Goal: Task Accomplishment & Management: Complete application form

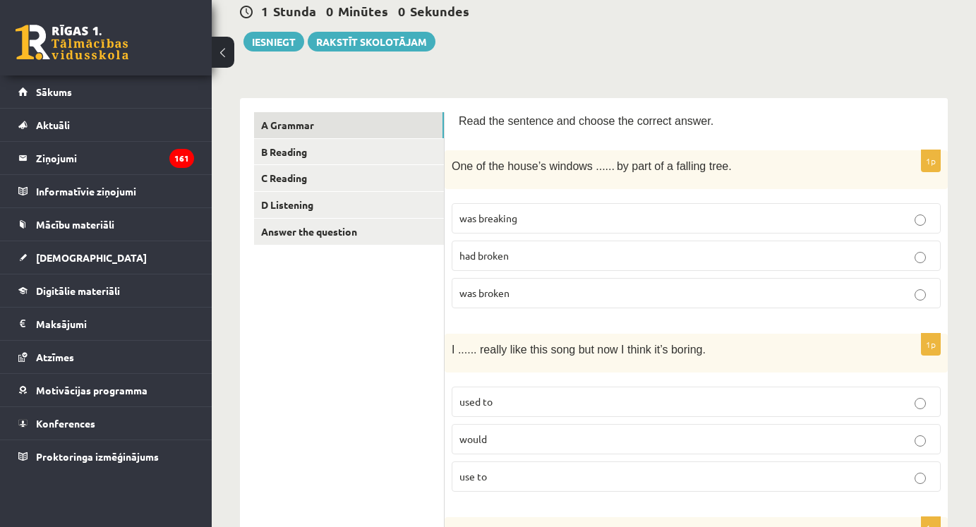
scroll to position [142, 0]
click at [546, 220] on p "was breaking" at bounding box center [697, 217] width 474 height 15
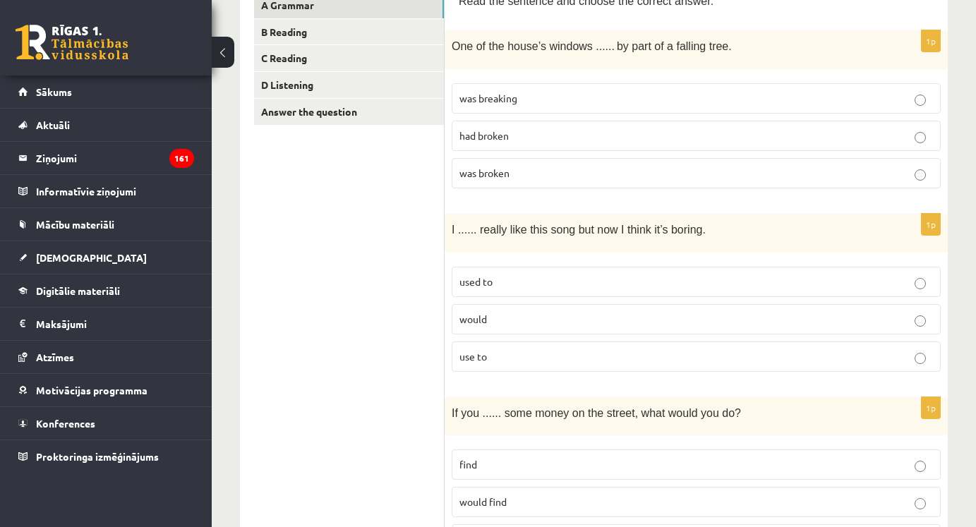
scroll to position [263, 0]
click at [577, 174] on p "was broken" at bounding box center [697, 171] width 474 height 15
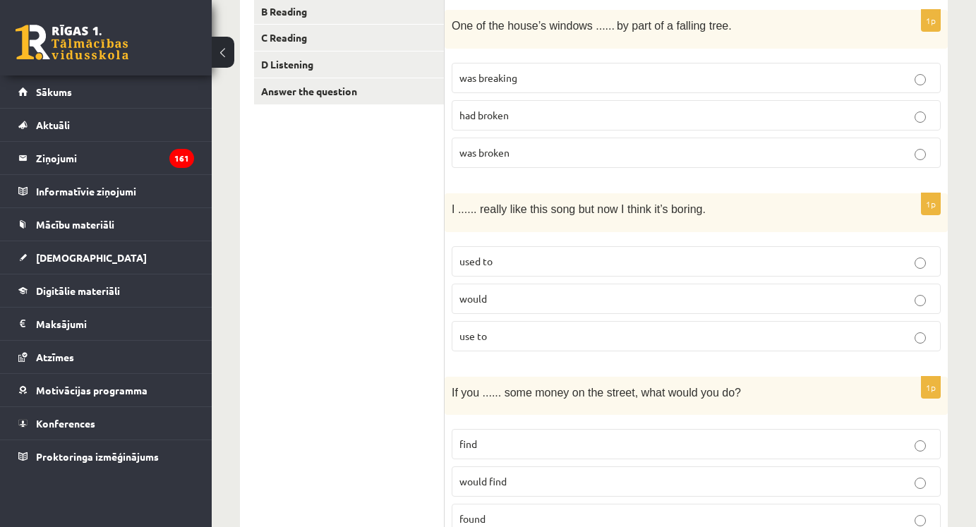
scroll to position [283, 0]
click at [524, 255] on p "used to" at bounding box center [697, 260] width 474 height 15
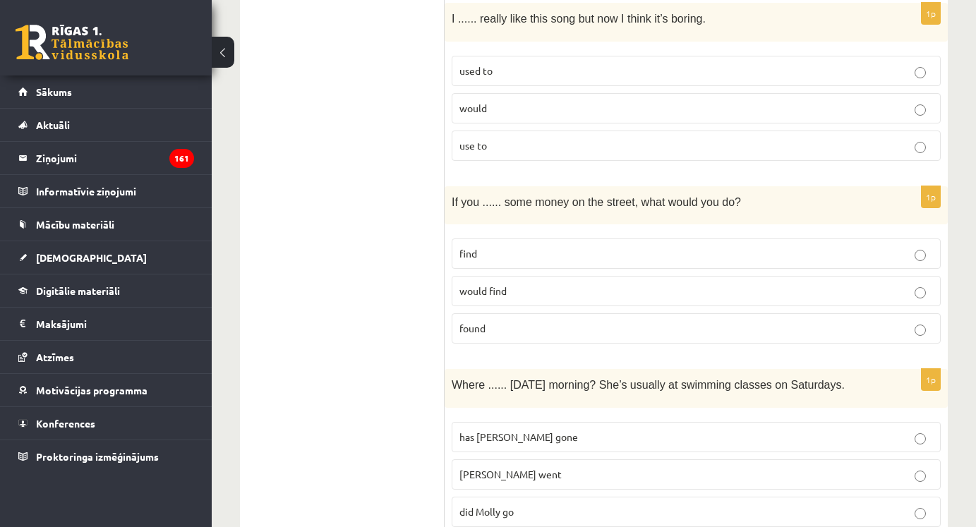
scroll to position [474, 0]
click at [507, 331] on p "found" at bounding box center [697, 327] width 474 height 15
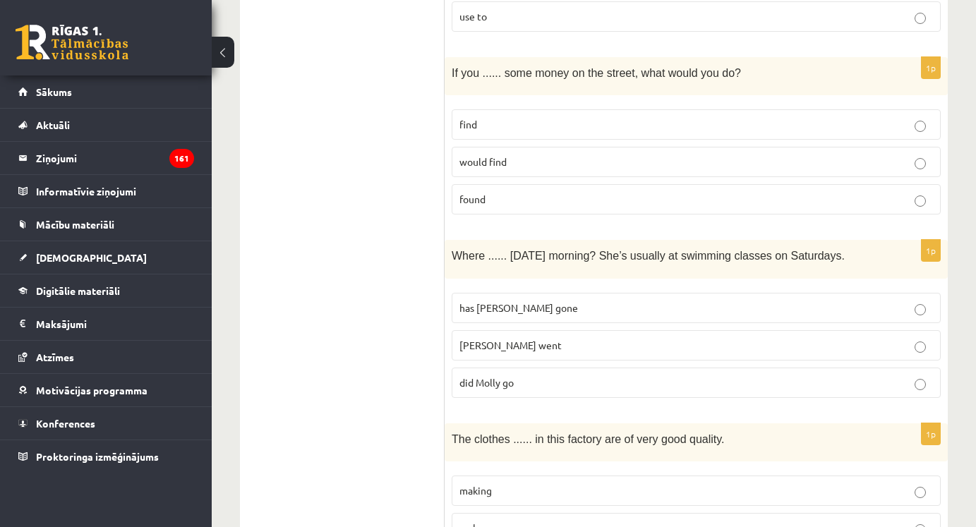
scroll to position [603, 0]
click at [538, 162] on p "would find" at bounding box center [697, 160] width 474 height 15
click at [510, 116] on p "find" at bounding box center [697, 123] width 474 height 15
click at [533, 381] on p "did Molly go" at bounding box center [697, 381] width 474 height 15
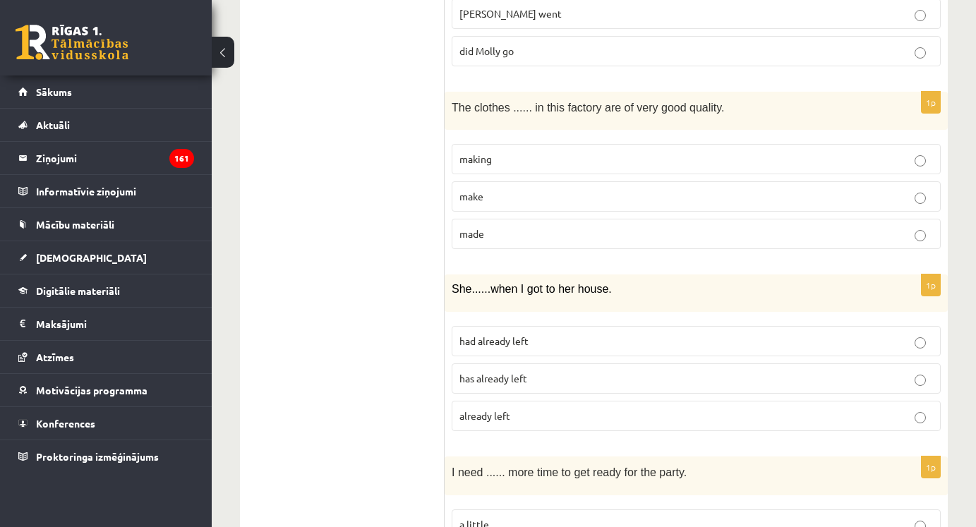
scroll to position [935, 0]
click at [530, 234] on p "made" at bounding box center [697, 231] width 474 height 15
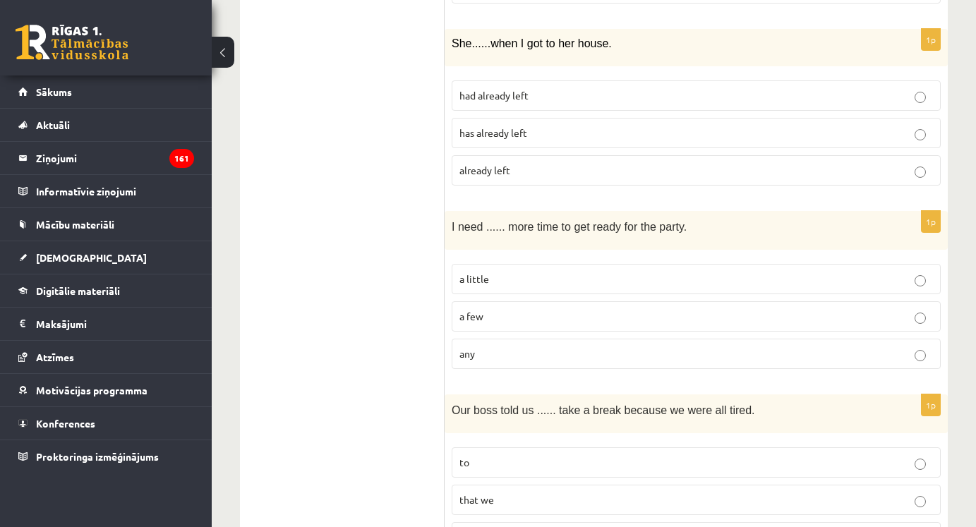
scroll to position [1180, 0]
click at [533, 96] on p "had already left" at bounding box center [697, 94] width 474 height 15
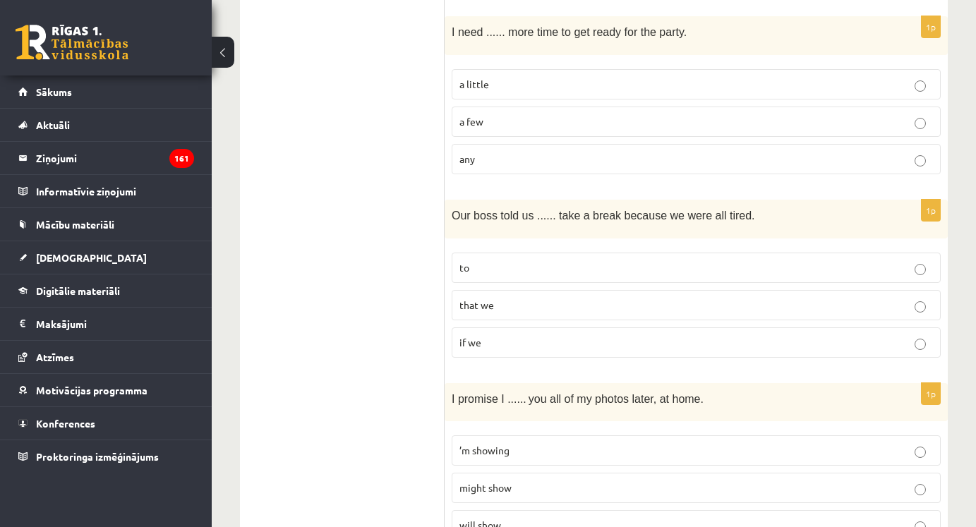
scroll to position [1374, 0]
click at [529, 82] on p "a little" at bounding box center [697, 83] width 474 height 15
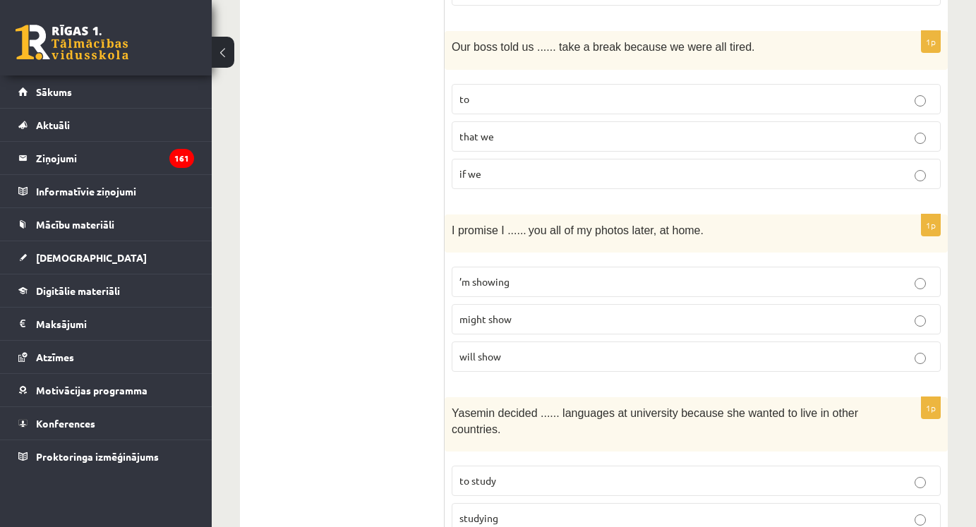
scroll to position [1546, 0]
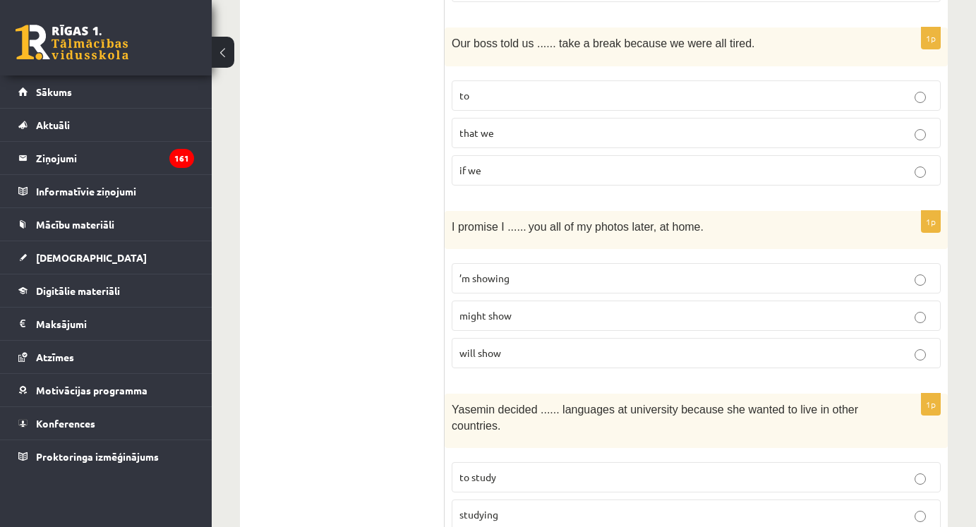
click at [529, 82] on label "to" at bounding box center [696, 95] width 489 height 30
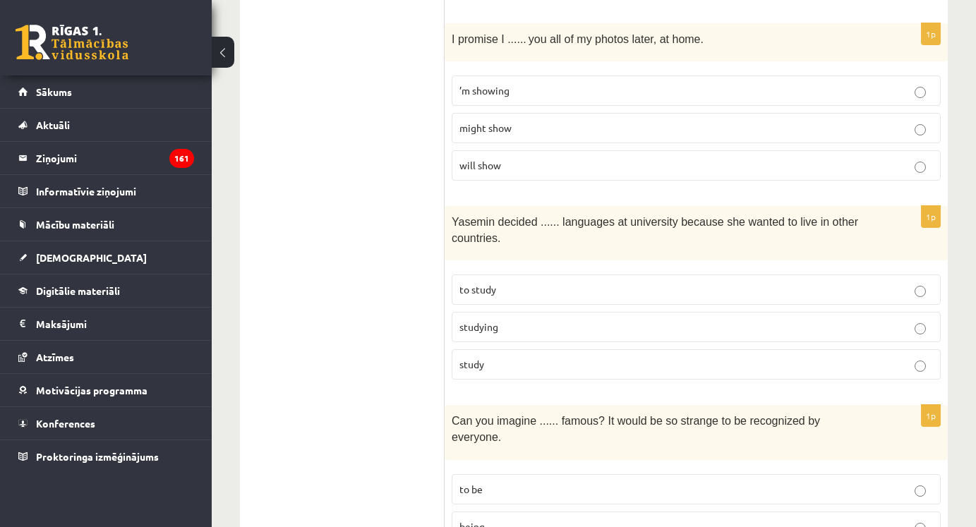
scroll to position [1734, 0]
click at [519, 168] on p "will show" at bounding box center [697, 164] width 474 height 15
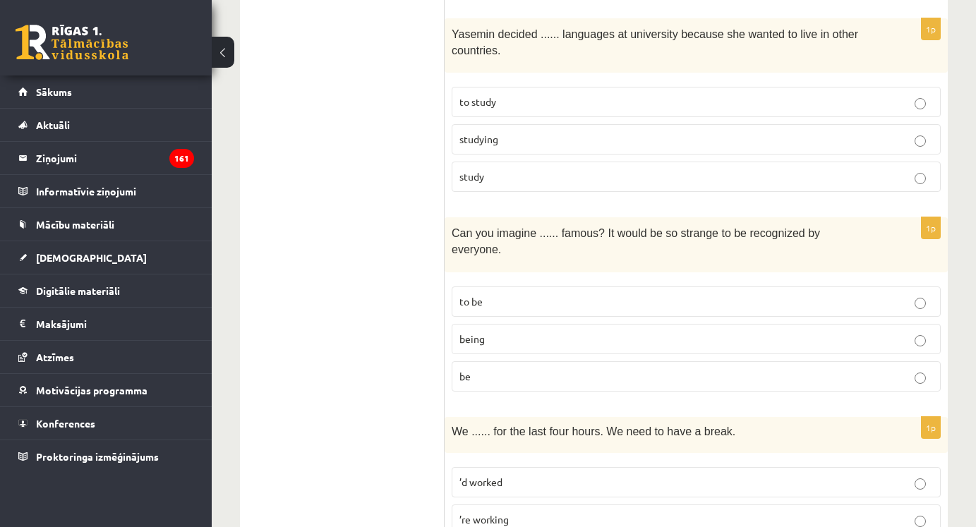
scroll to position [1923, 0]
click at [516, 95] on p "to study" at bounding box center [697, 100] width 474 height 15
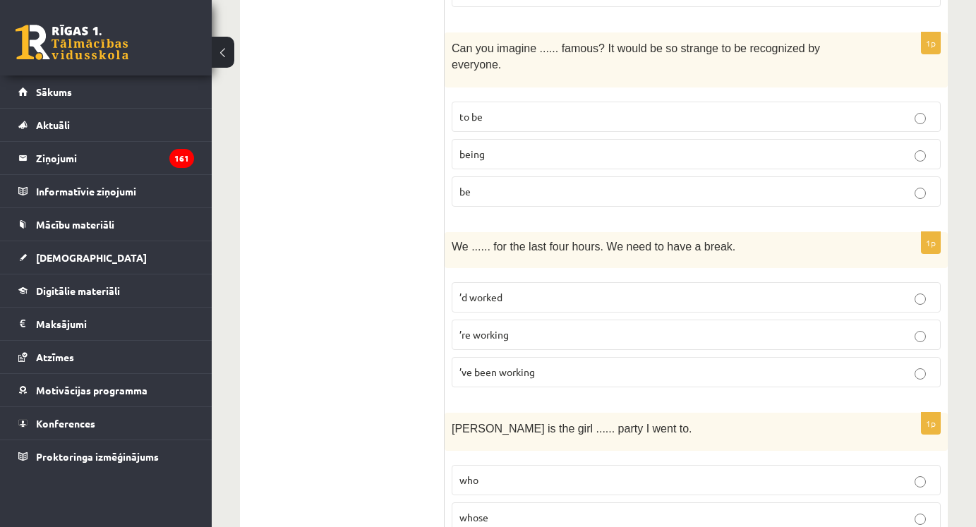
scroll to position [2108, 0]
click at [501, 145] on p "being" at bounding box center [697, 152] width 474 height 15
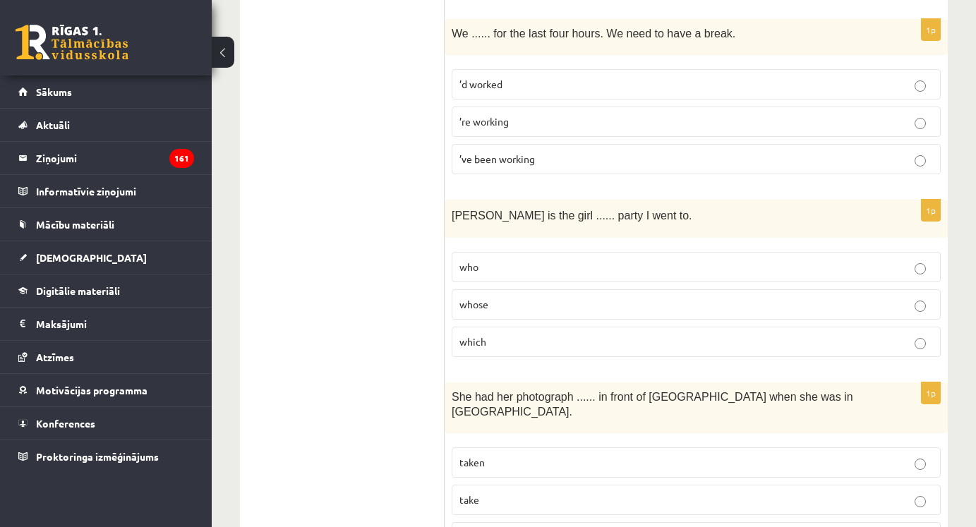
scroll to position [2323, 0]
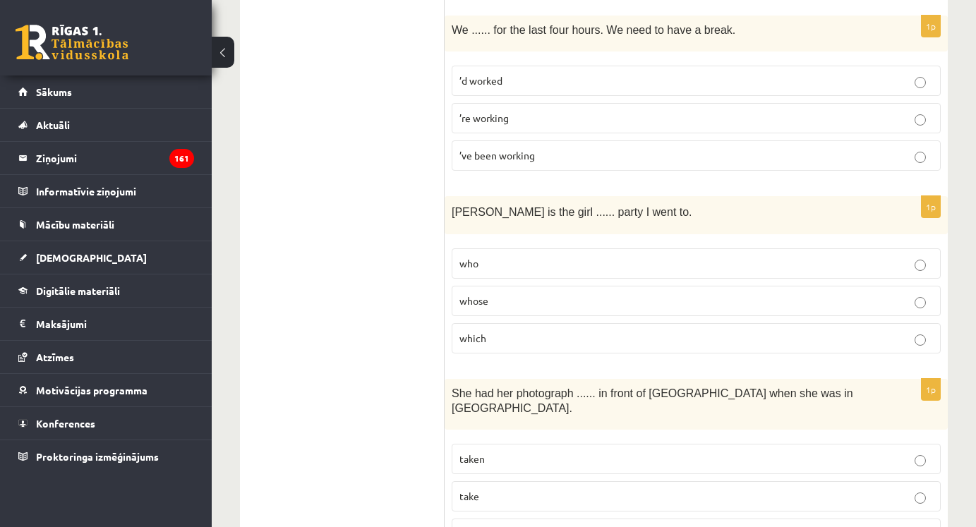
click at [498, 150] on span "’ve been working" at bounding box center [498, 155] width 76 height 13
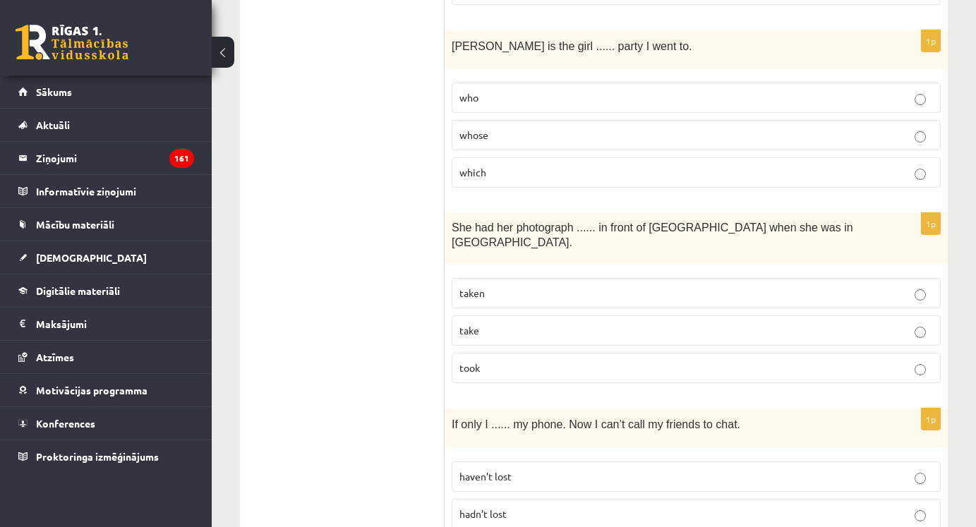
scroll to position [2492, 0]
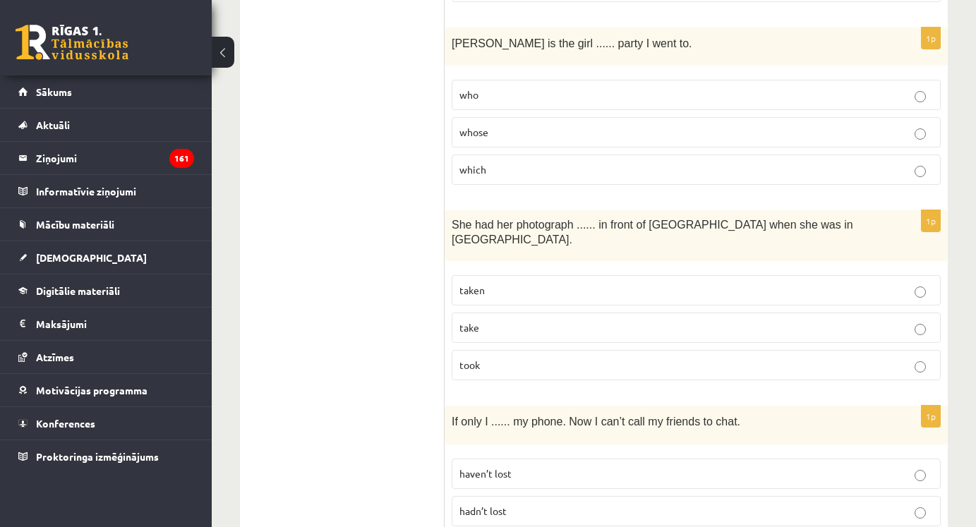
click at [512, 125] on p "whose" at bounding box center [697, 132] width 474 height 15
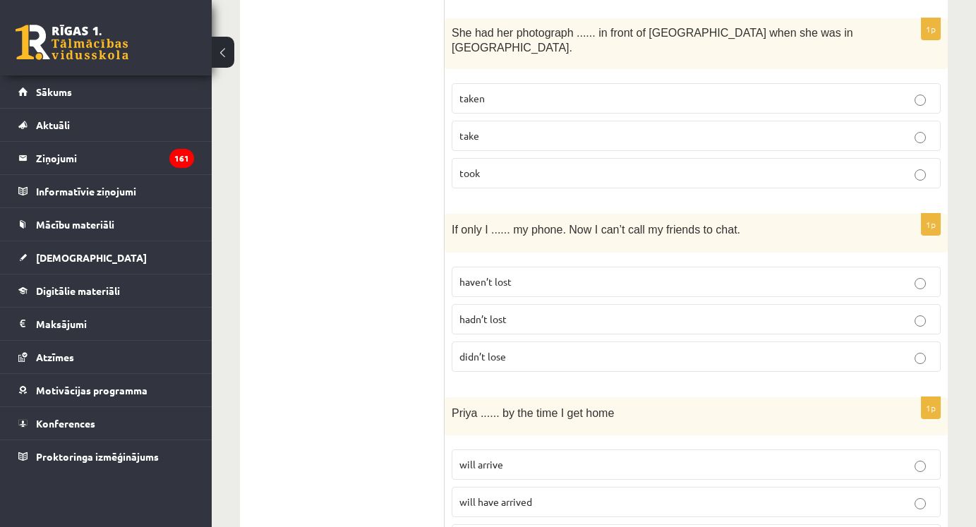
scroll to position [2689, 0]
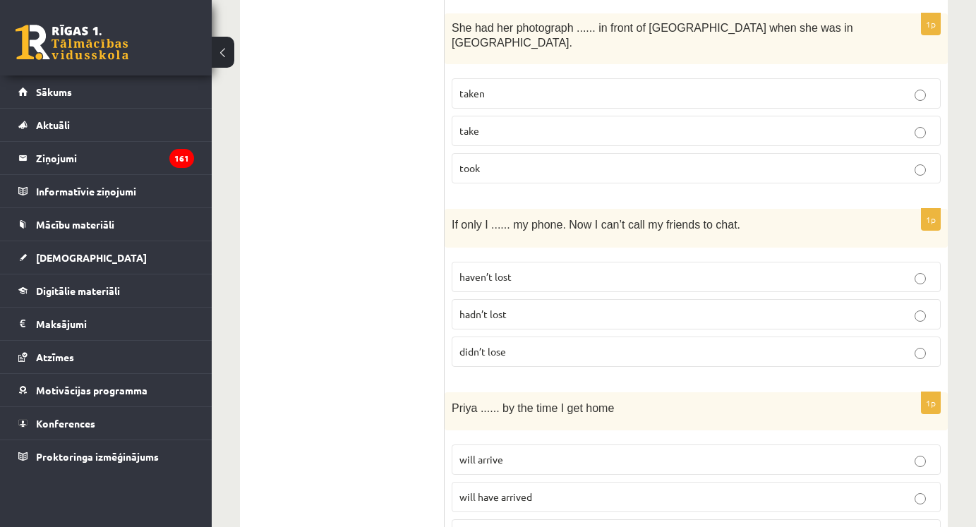
click at [520, 86] on p "taken" at bounding box center [697, 93] width 474 height 15
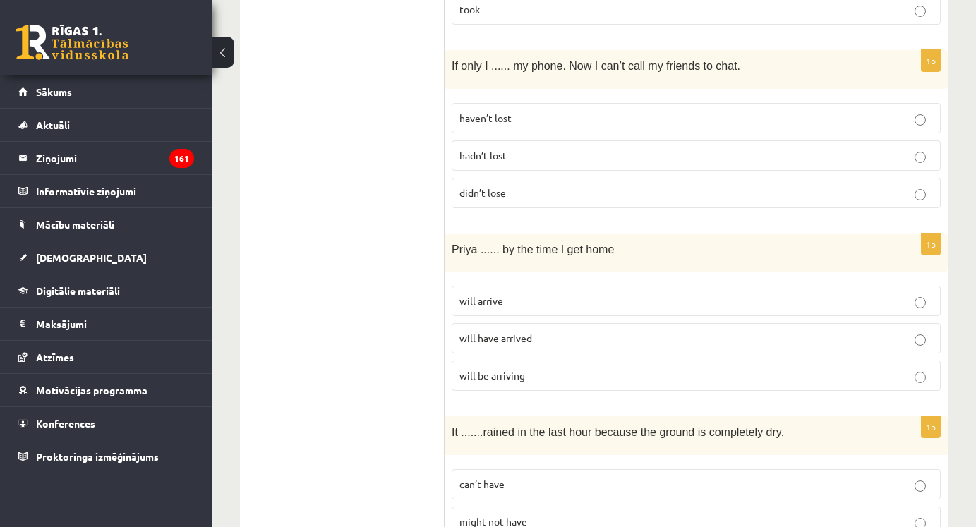
scroll to position [2850, 0]
click at [520, 146] on p "hadn’t lost" at bounding box center [697, 153] width 474 height 15
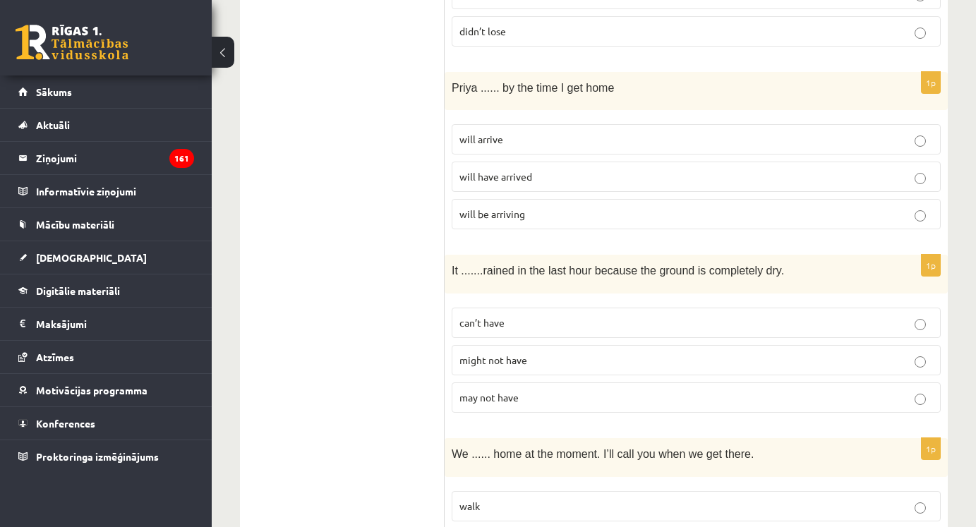
scroll to position [3013, 0]
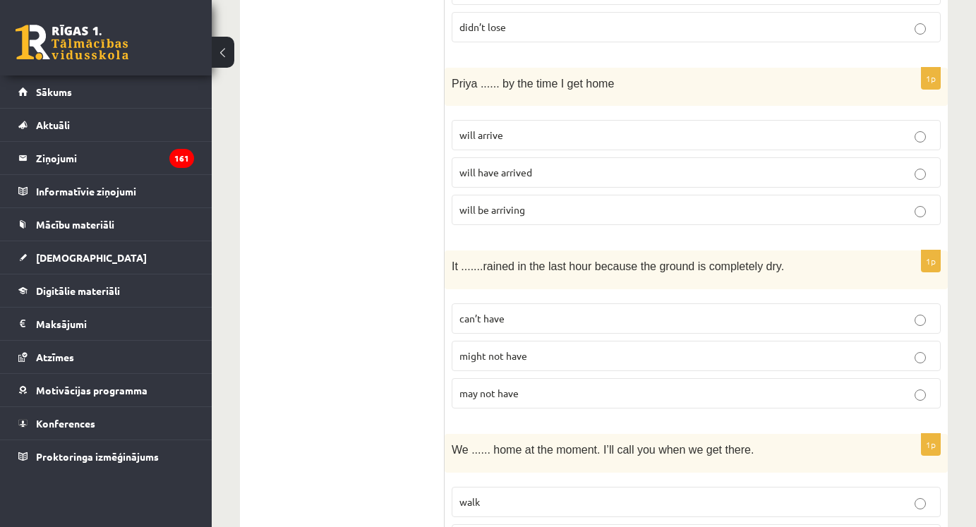
click at [533, 128] on p "will arrive" at bounding box center [697, 135] width 474 height 15
click at [539, 165] on p "will have arrived" at bounding box center [697, 172] width 474 height 15
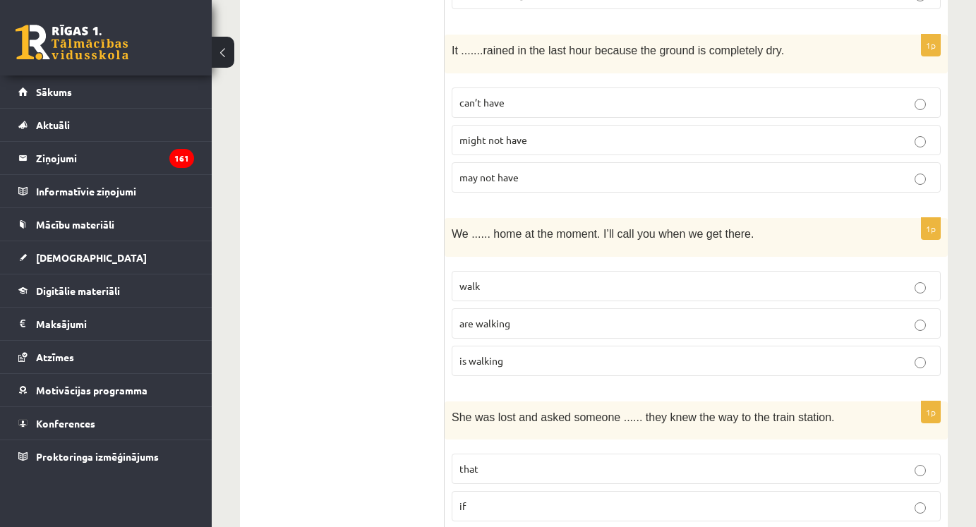
scroll to position [3230, 0]
click at [539, 95] on p "can’t have" at bounding box center [697, 102] width 474 height 15
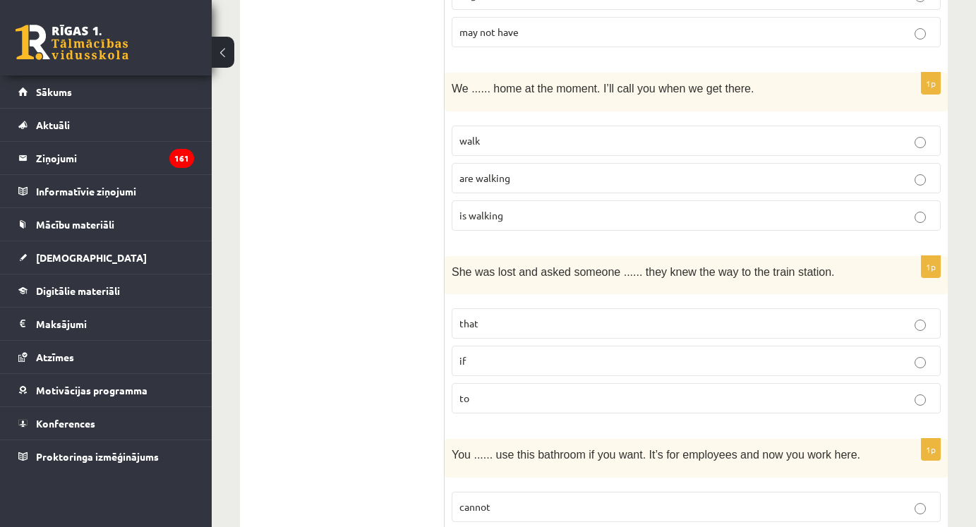
scroll to position [3395, 0]
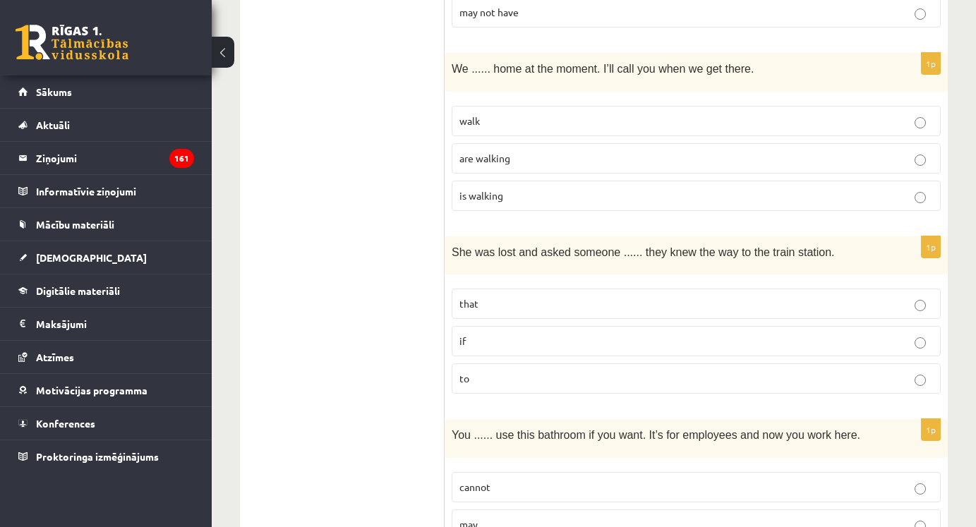
click at [536, 151] on p "are walking" at bounding box center [697, 158] width 474 height 15
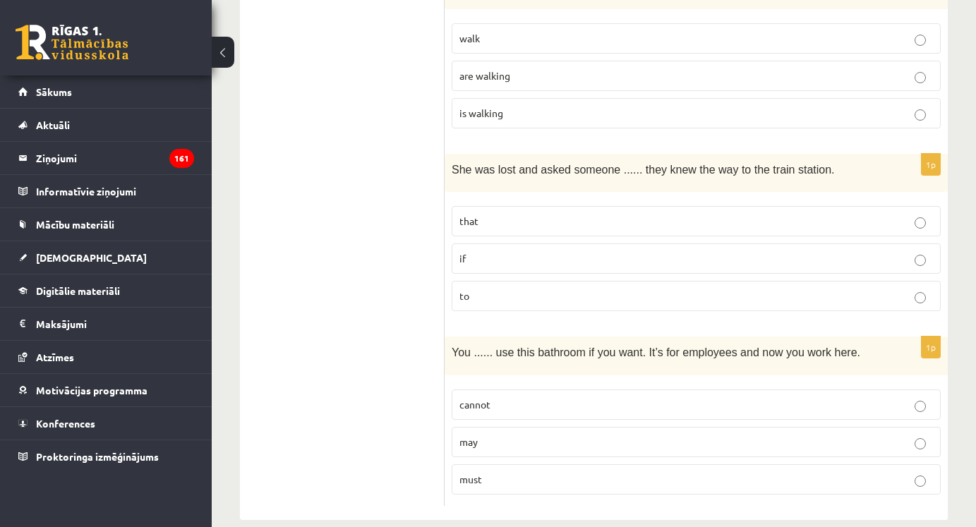
scroll to position [3476, 0]
click at [539, 253] on p "if" at bounding box center [697, 260] width 474 height 15
click at [506, 436] on p "may" at bounding box center [697, 443] width 474 height 15
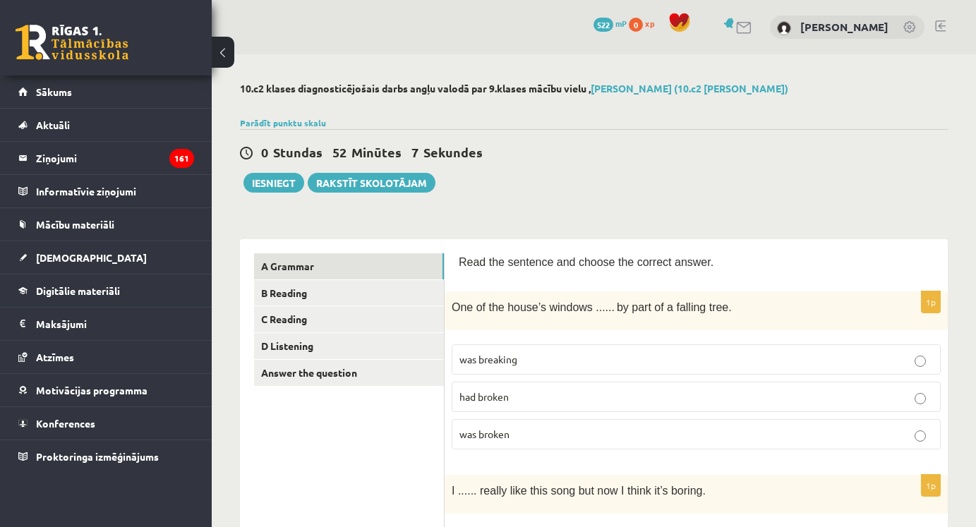
scroll to position [0, 0]
click at [318, 296] on link "B Reading" at bounding box center [349, 293] width 190 height 26
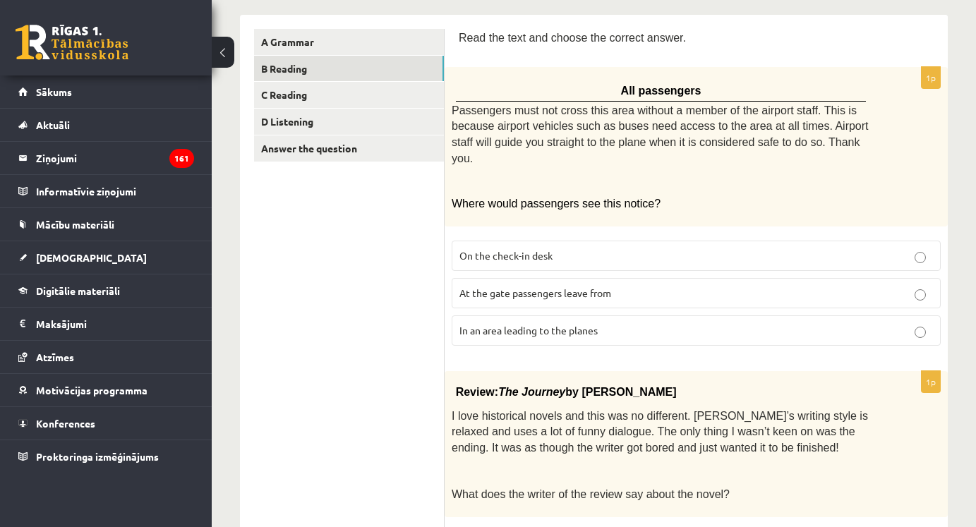
scroll to position [218, 0]
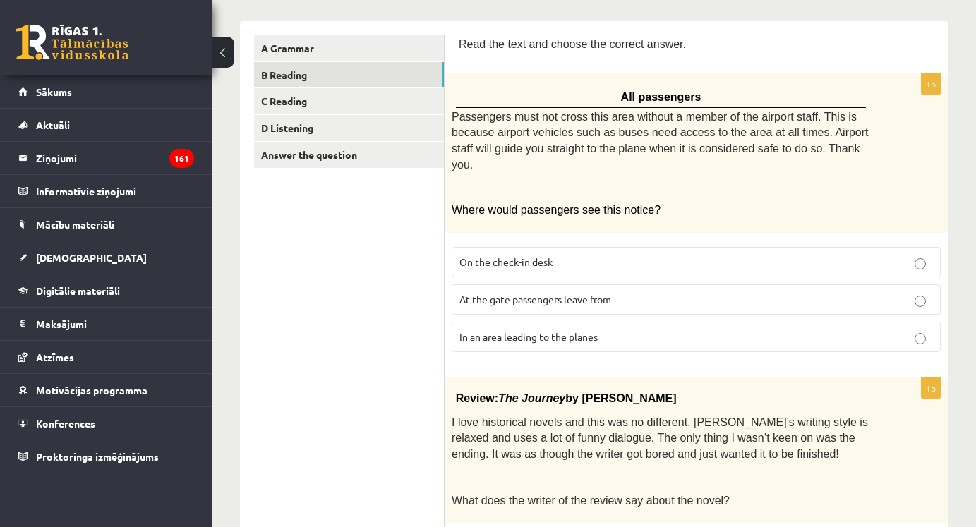
click at [683, 337] on p "In an area leading to the planes" at bounding box center [697, 337] width 474 height 15
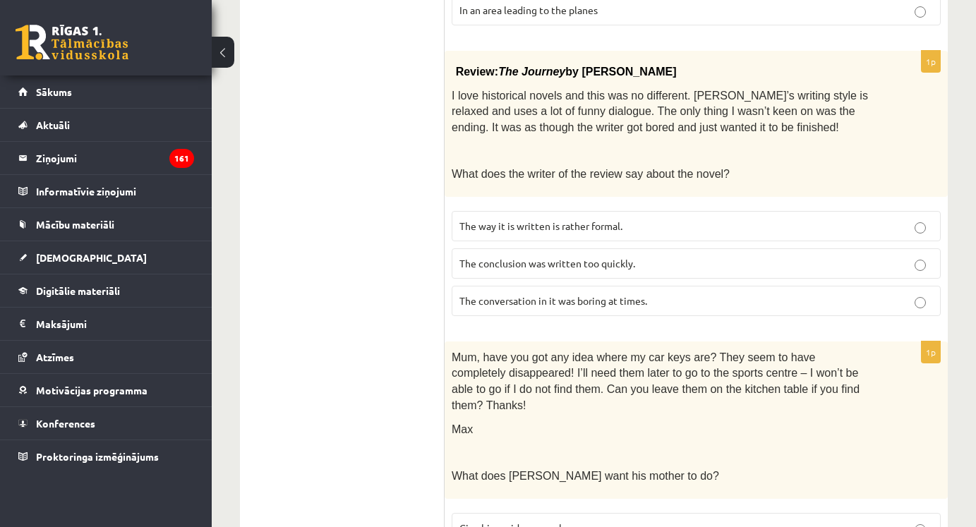
scroll to position [547, 0]
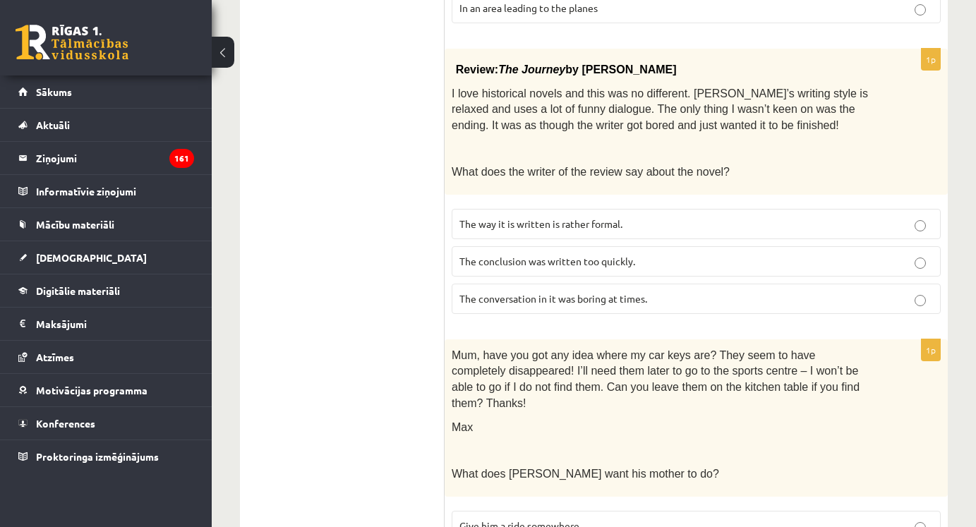
click at [738, 189] on div "1p Review: The Journey by [PERSON_NAME] I love historical novels and this was n…" at bounding box center [696, 187] width 503 height 277
click at [667, 256] on p "The conclusion was written too quickly." at bounding box center [697, 261] width 474 height 15
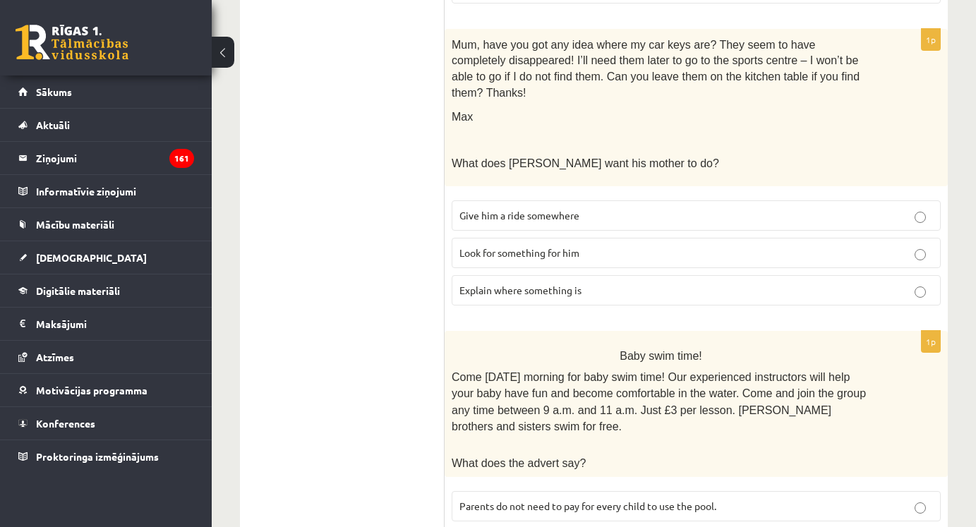
scroll to position [858, 0]
click at [641, 283] on p "Explain where something is" at bounding box center [697, 290] width 474 height 15
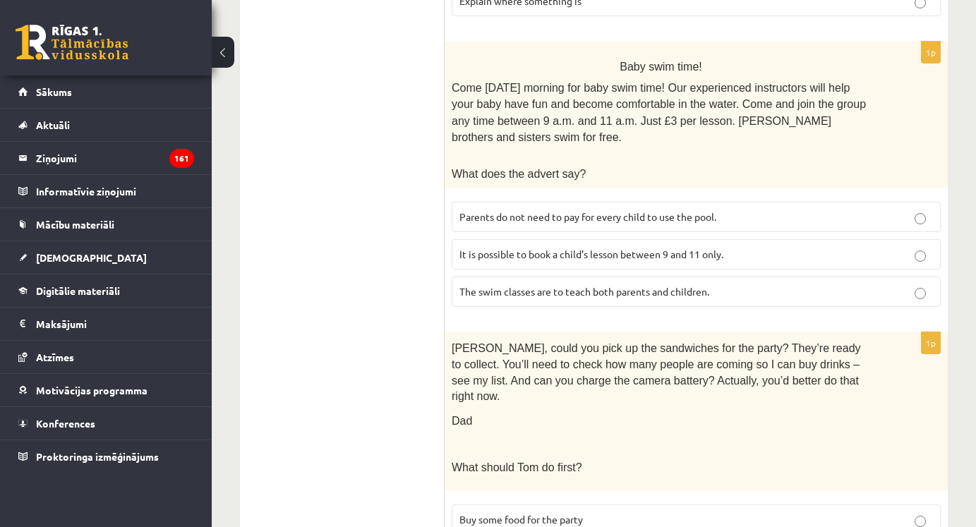
scroll to position [1153, 0]
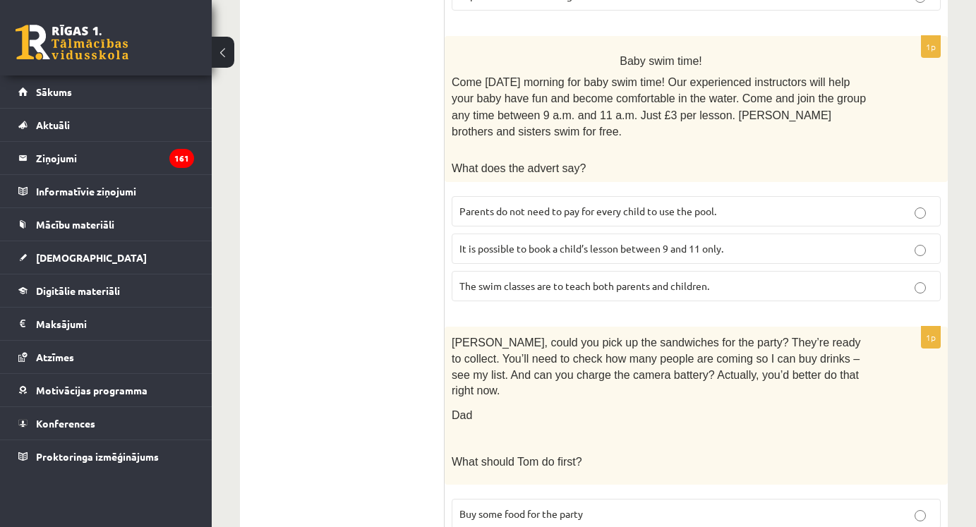
click at [738, 241] on p "It is possible to book a child’s lesson between 9 and 11 only." at bounding box center [697, 248] width 474 height 15
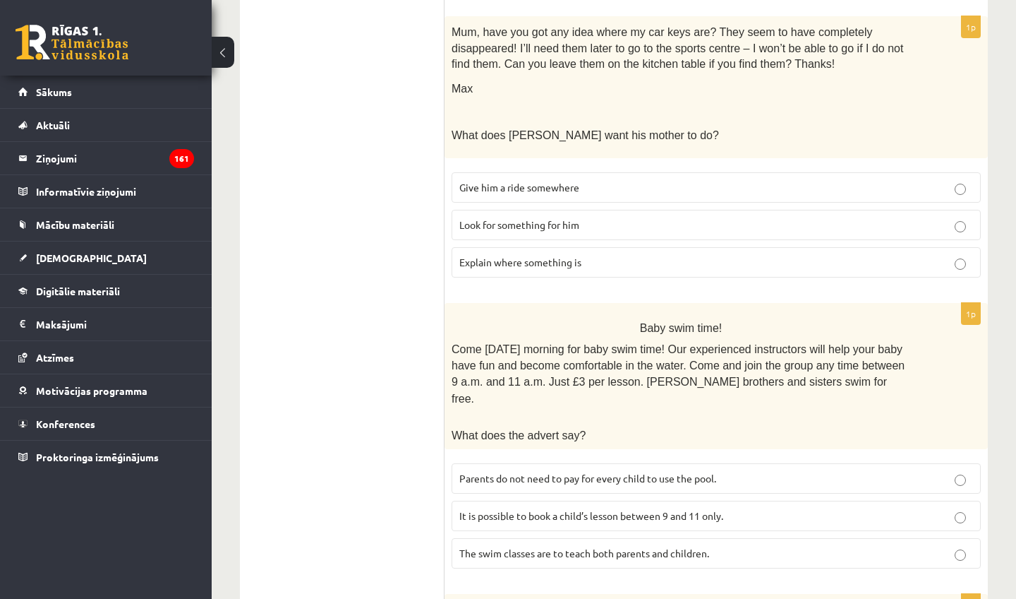
scroll to position [854, 0]
click at [544, 221] on span "Look for something for him" at bounding box center [520, 224] width 120 height 13
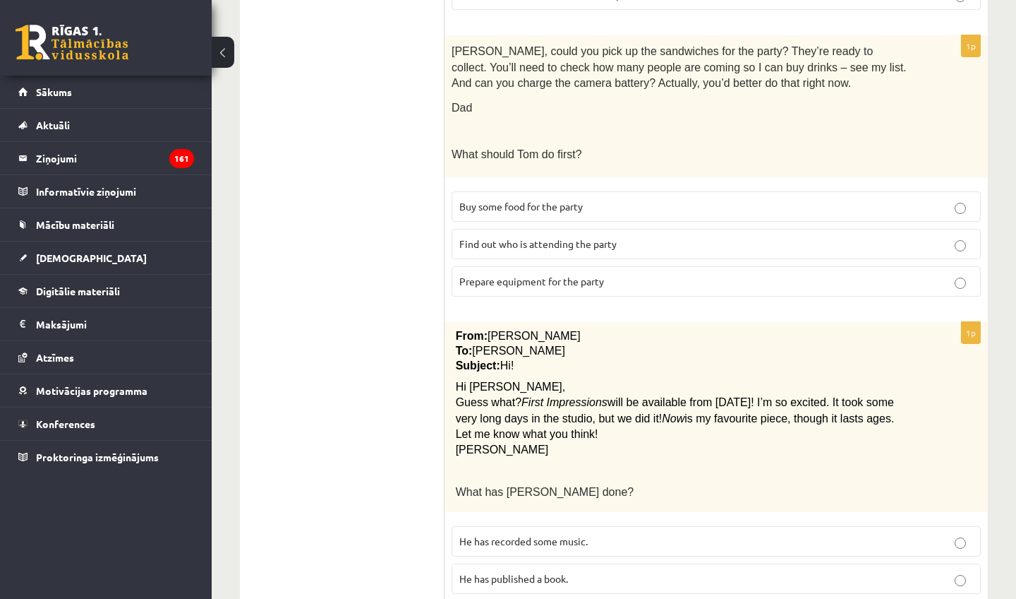
scroll to position [1413, 0]
click at [613, 274] on p "Prepare equipment for the party" at bounding box center [717, 281] width 514 height 15
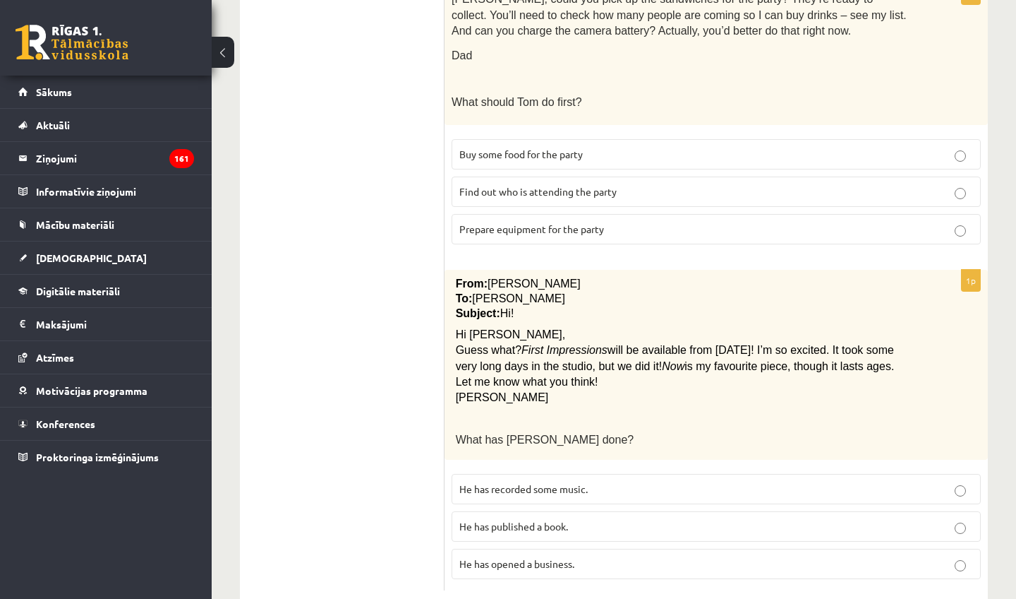
scroll to position [1464, 0]
click at [610, 520] on p "He has published a book." at bounding box center [717, 527] width 514 height 15
click at [616, 482] on p "He has recorded some music." at bounding box center [717, 489] width 514 height 15
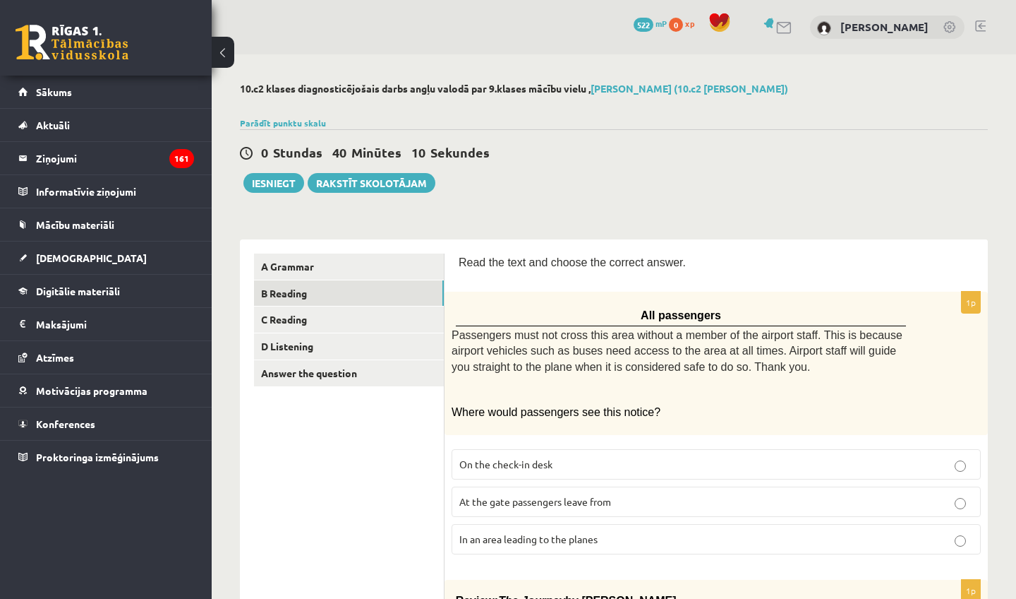
scroll to position [3, 0]
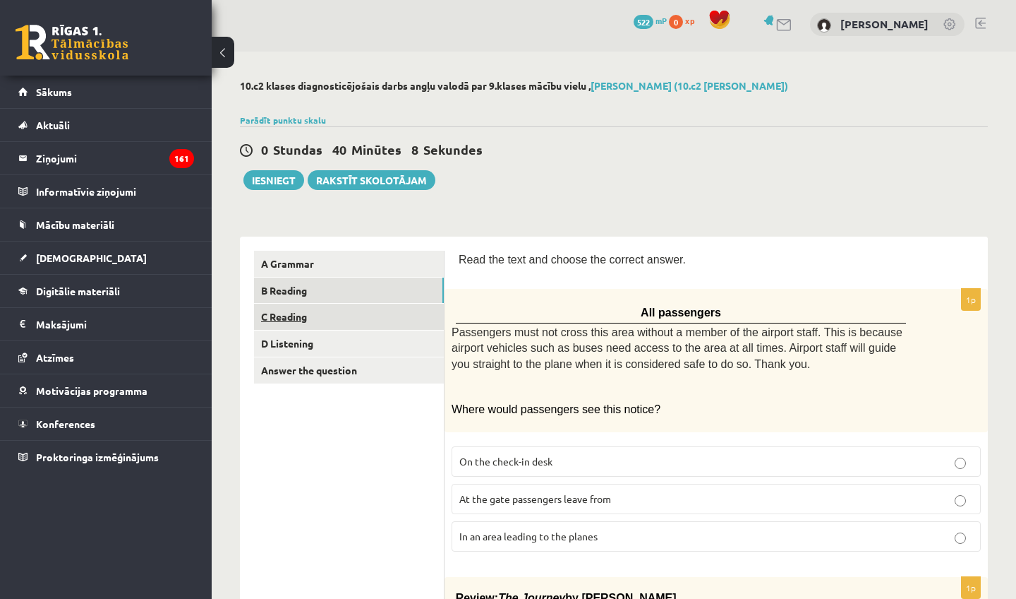
click at [351, 318] on link "C Reading" at bounding box center [349, 317] width 190 height 26
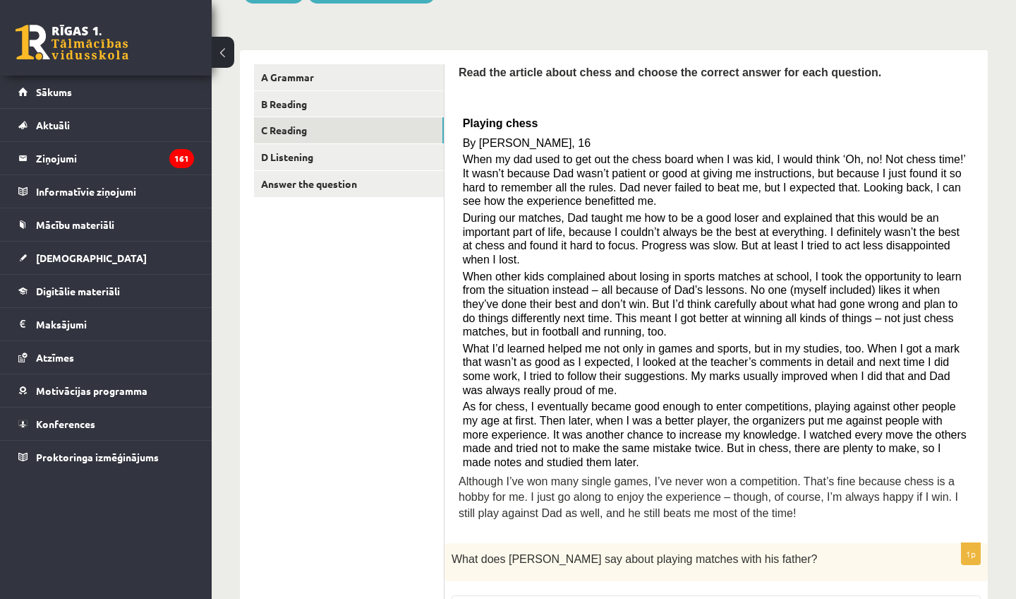
scroll to position [186, 0]
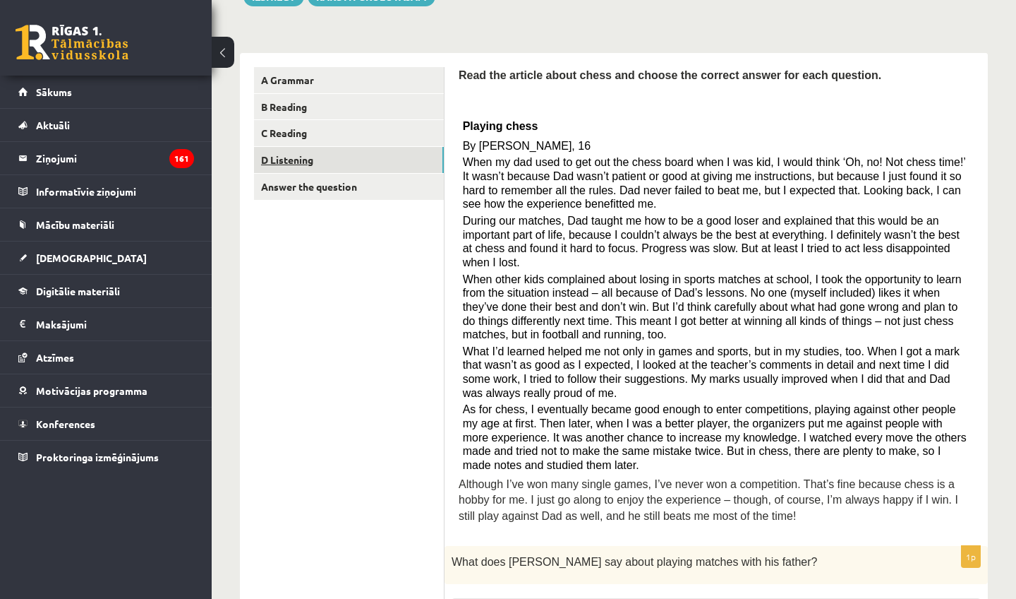
click at [342, 163] on link "D Listening" at bounding box center [349, 160] width 190 height 26
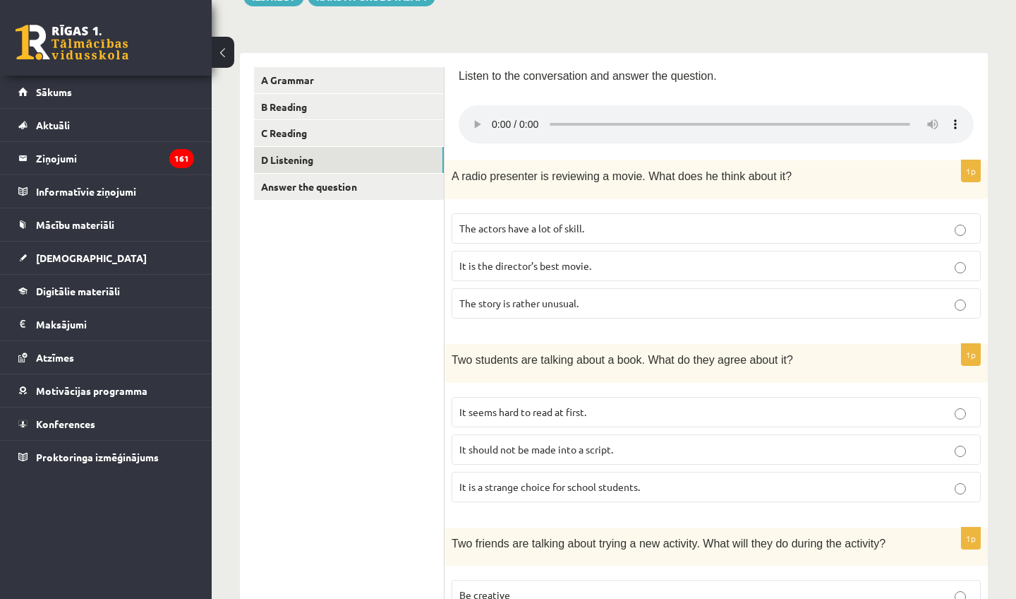
click at [495, 116] on audio at bounding box center [716, 124] width 515 height 38
click at [493, 116] on audio at bounding box center [716, 124] width 515 height 38
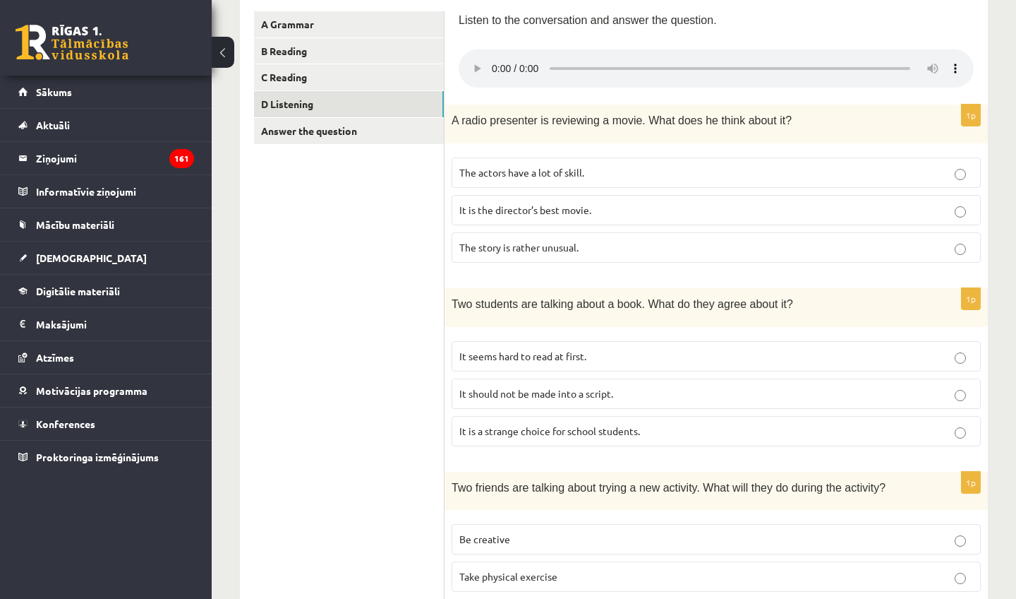
scroll to position [241, 0]
click at [490, 63] on audio at bounding box center [716, 70] width 515 height 38
click at [492, 58] on audio at bounding box center [716, 70] width 515 height 38
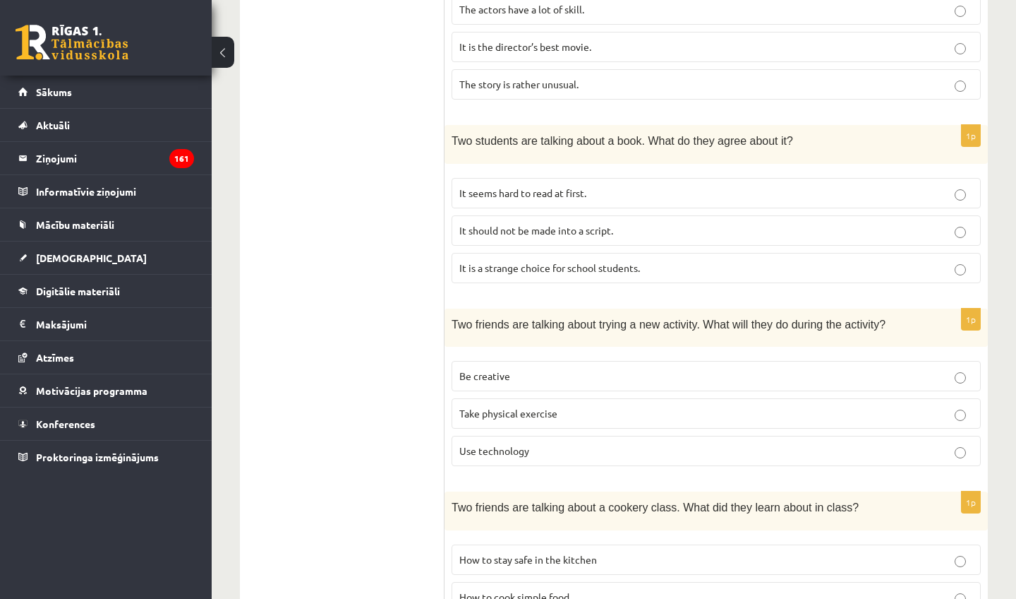
scroll to position [406, 0]
click at [561, 368] on p "Be creative" at bounding box center [717, 375] width 514 height 15
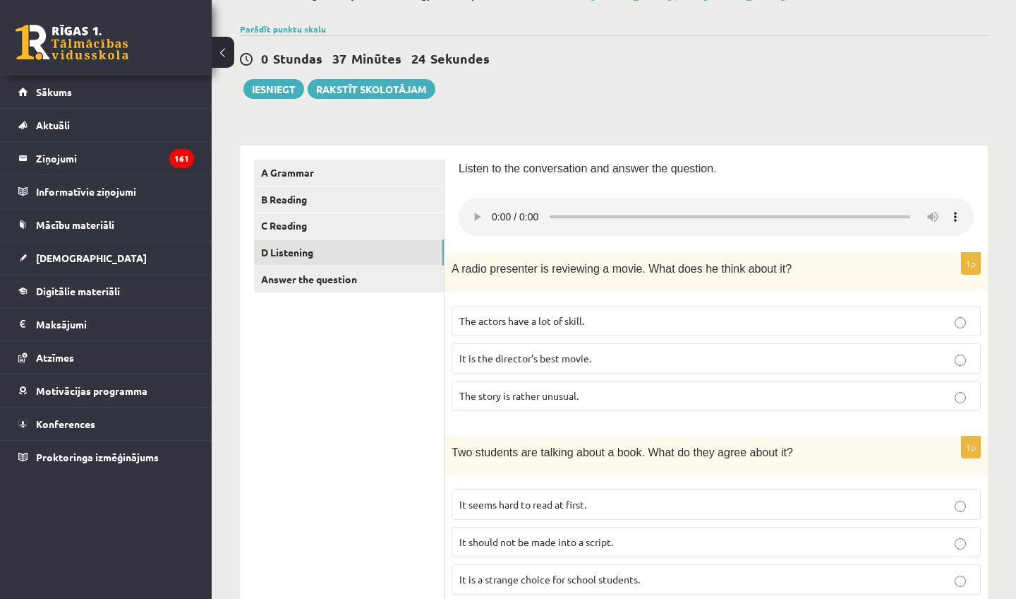
scroll to position [92, 0]
click at [493, 212] on audio at bounding box center [716, 218] width 515 height 38
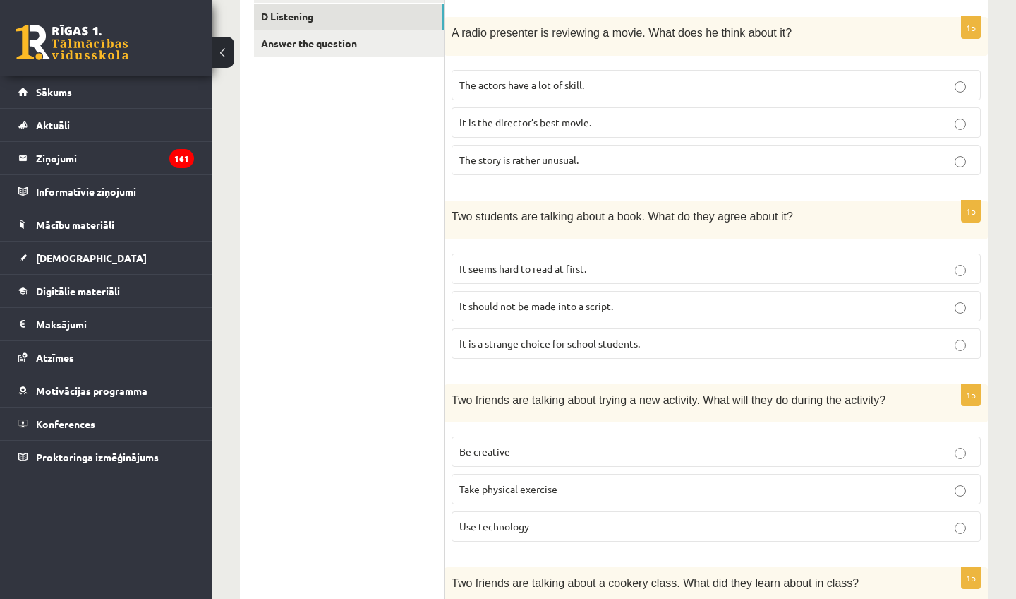
scroll to position [258, 0]
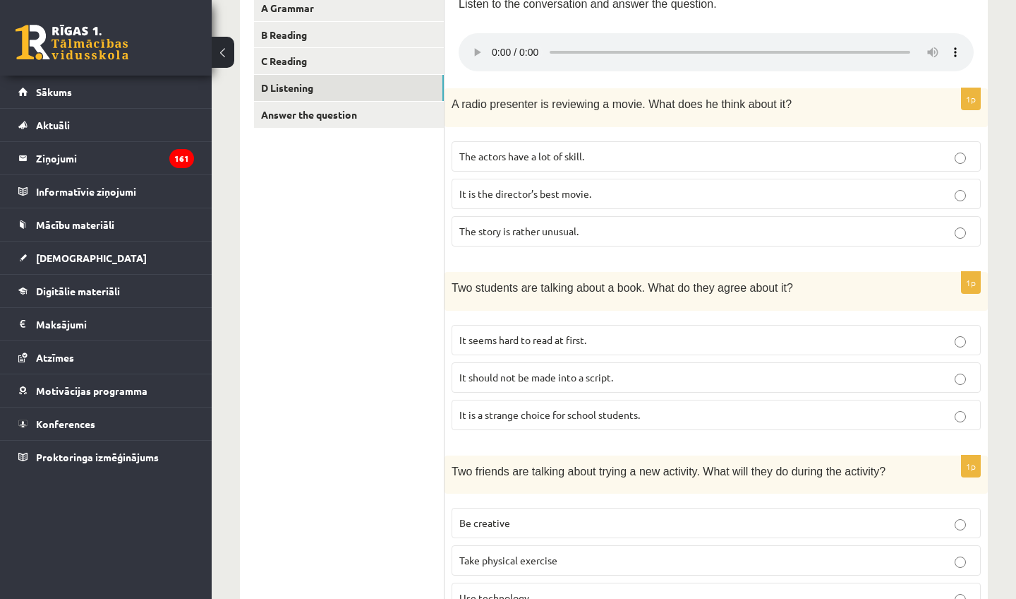
click at [495, 44] on audio at bounding box center [716, 52] width 515 height 38
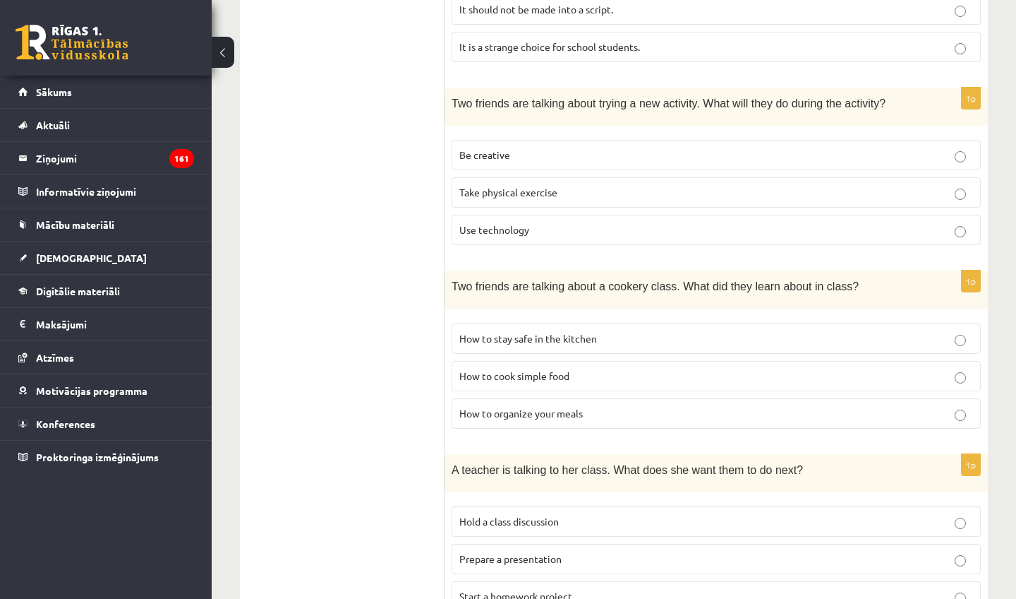
scroll to position [627, 0]
click at [597, 405] on p "How to organize your meals" at bounding box center [717, 412] width 514 height 15
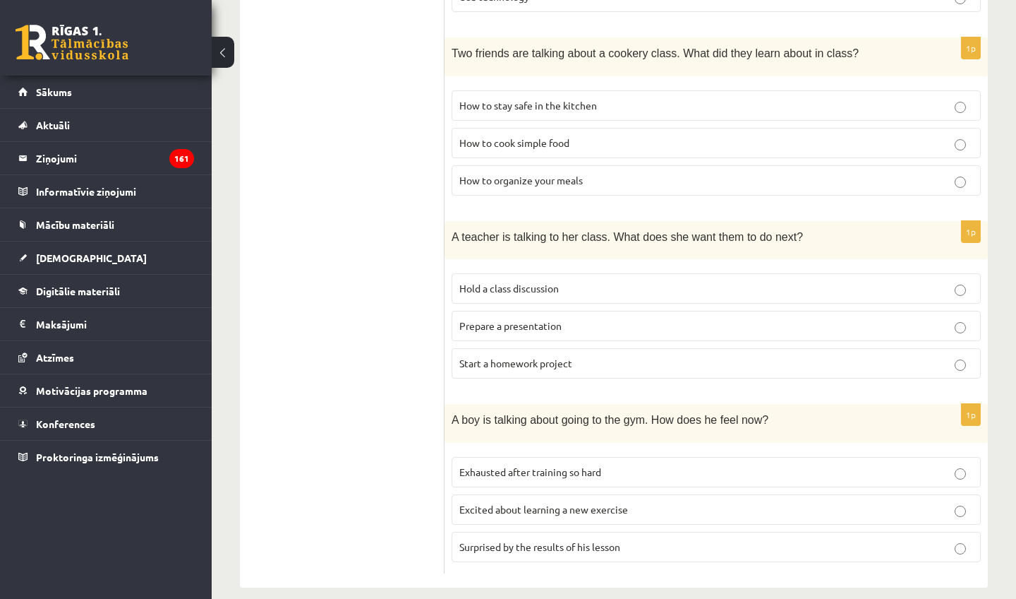
scroll to position [858, 0]
click at [642, 503] on p "Excited about learning a new exercise" at bounding box center [717, 510] width 514 height 15
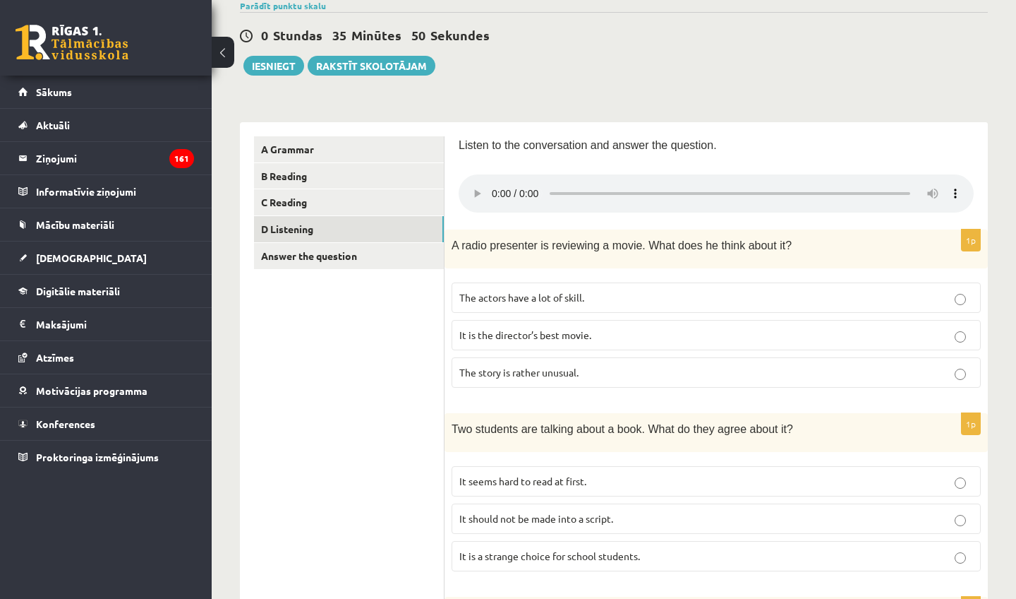
scroll to position [114, 0]
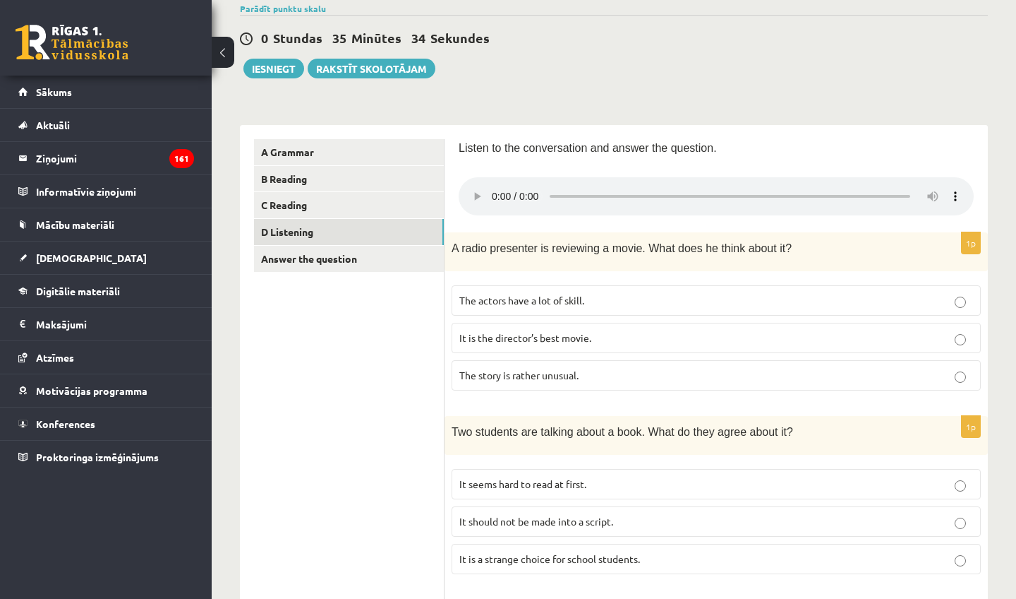
click at [495, 190] on audio at bounding box center [716, 196] width 515 height 38
click at [609, 330] on p "It is the director’s best movie." at bounding box center [717, 337] width 514 height 15
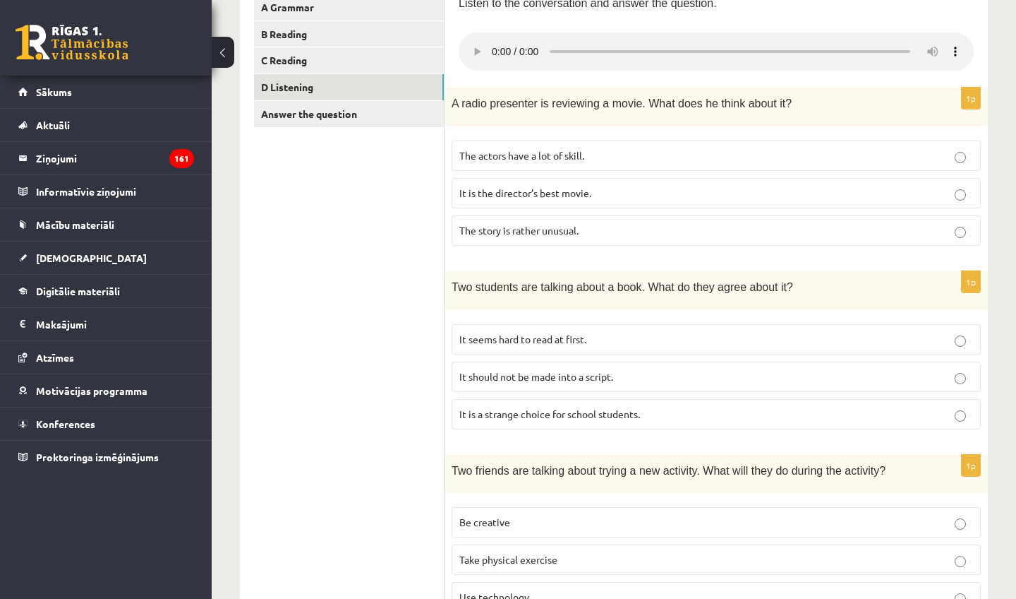
scroll to position [268, 0]
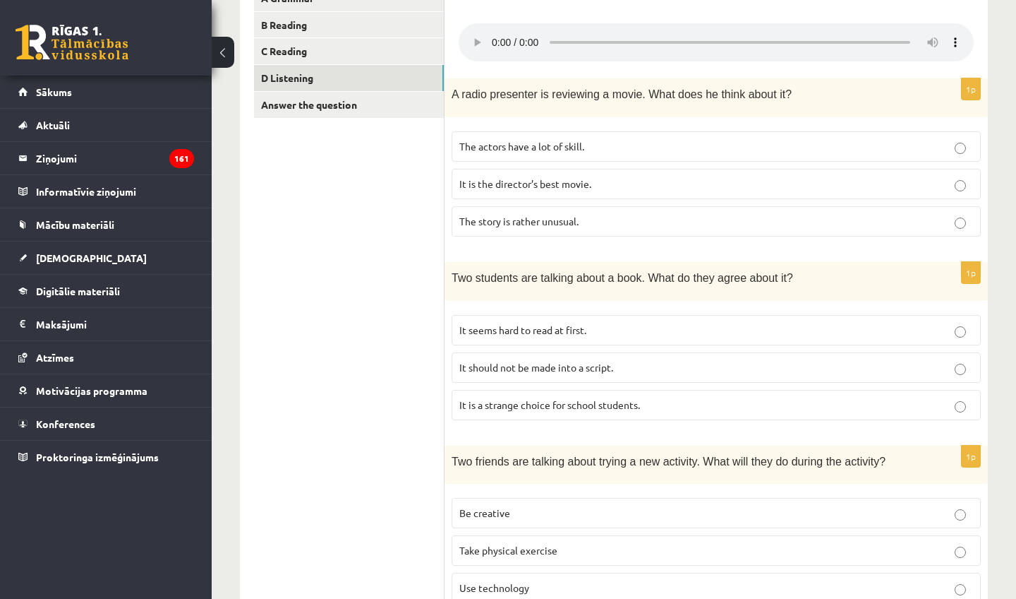
click at [493, 34] on audio at bounding box center [716, 42] width 515 height 38
click at [656, 397] on p "It is a strange choice for school students." at bounding box center [717, 404] width 514 height 15
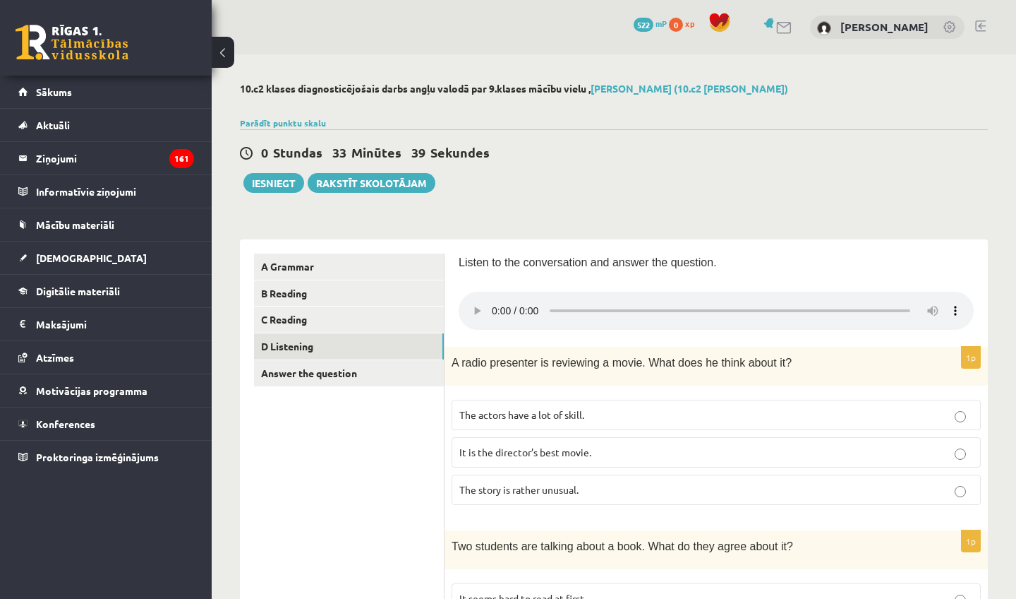
scroll to position [4, 0]
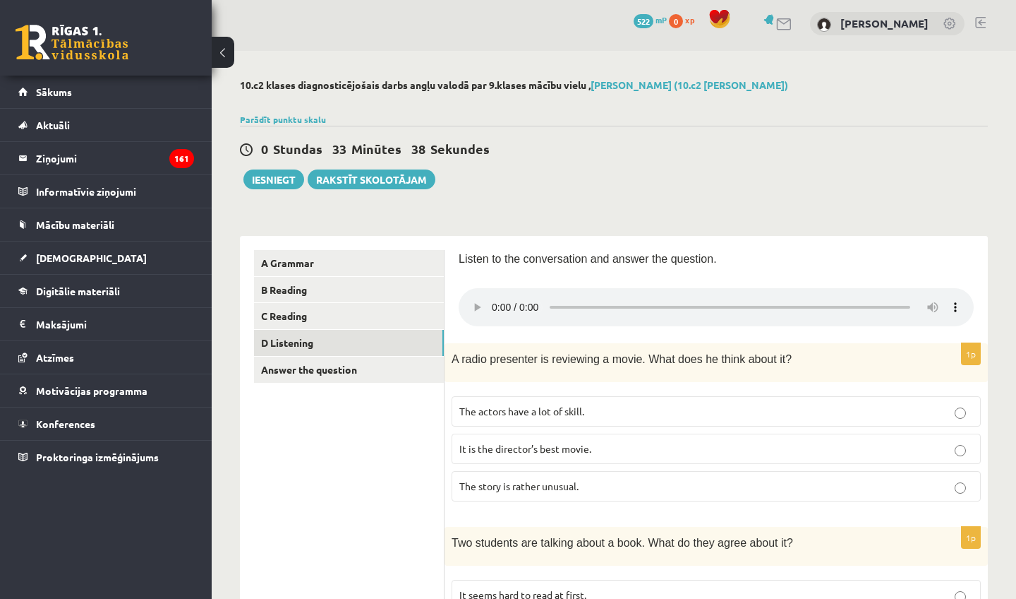
click at [820, 299] on audio at bounding box center [716, 307] width 515 height 38
click at [491, 300] on audio at bounding box center [716, 307] width 515 height 38
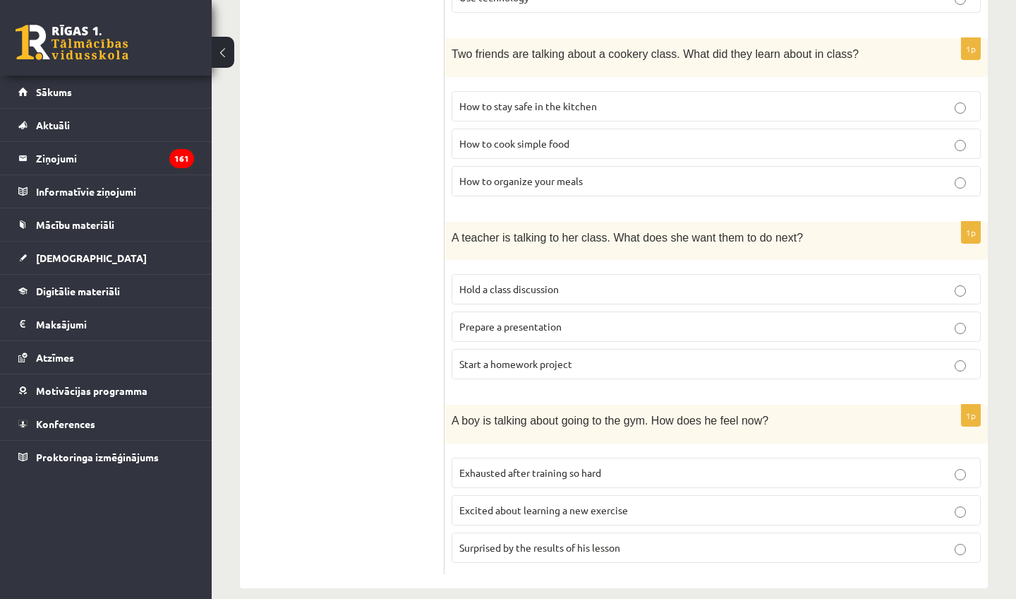
scroll to position [858, 0]
click at [618, 357] on p "Start a homework project" at bounding box center [717, 364] width 514 height 15
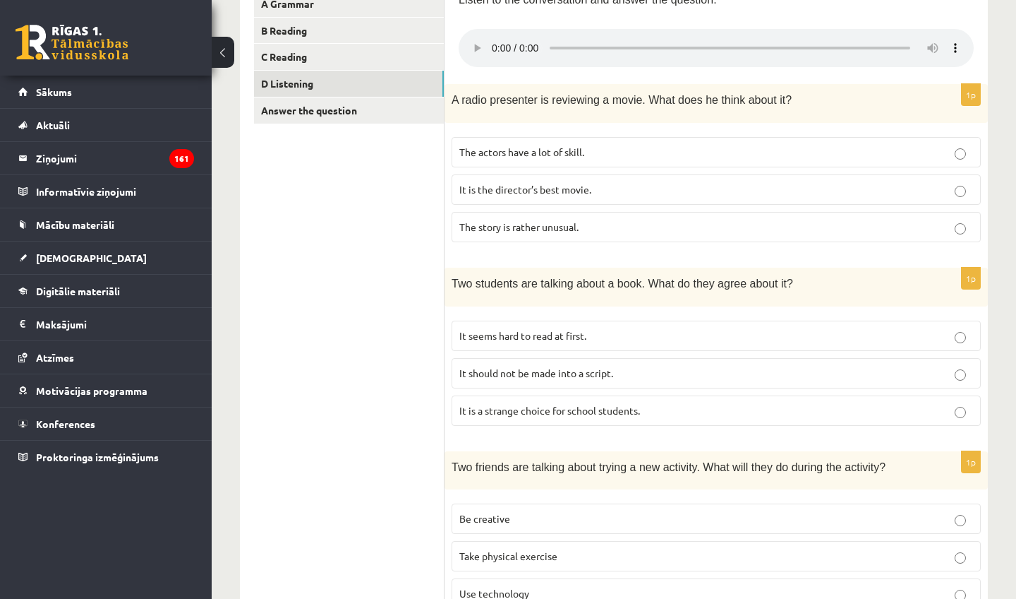
scroll to position [272, 0]
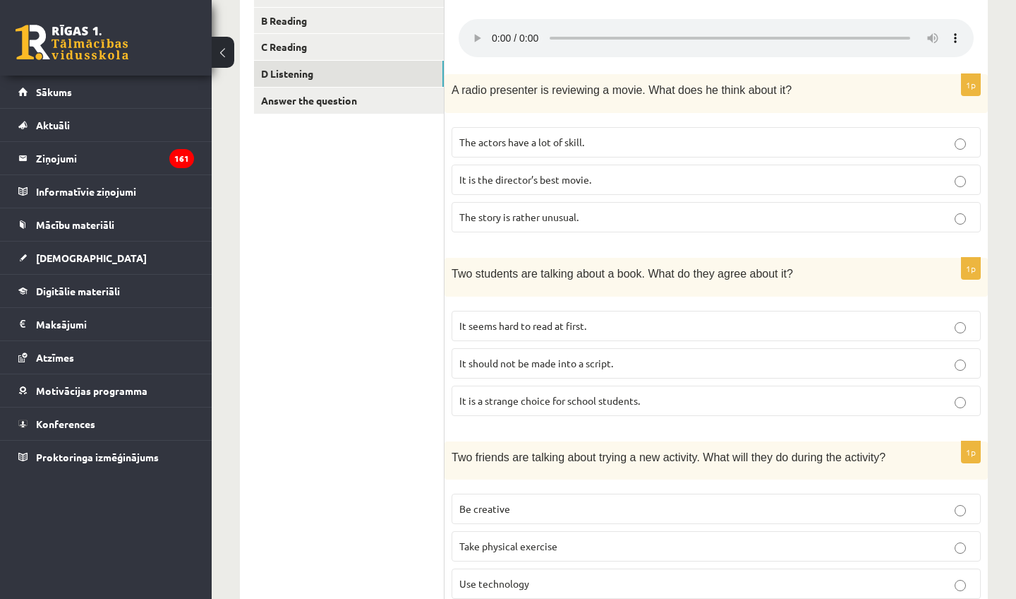
click at [772, 30] on audio at bounding box center [716, 38] width 515 height 38
click at [488, 32] on audio at bounding box center [716, 38] width 515 height 38
click at [493, 30] on audio at bounding box center [716, 38] width 515 height 38
click at [473, 31] on audio at bounding box center [716, 38] width 515 height 38
click at [748, 34] on audio at bounding box center [716, 38] width 515 height 38
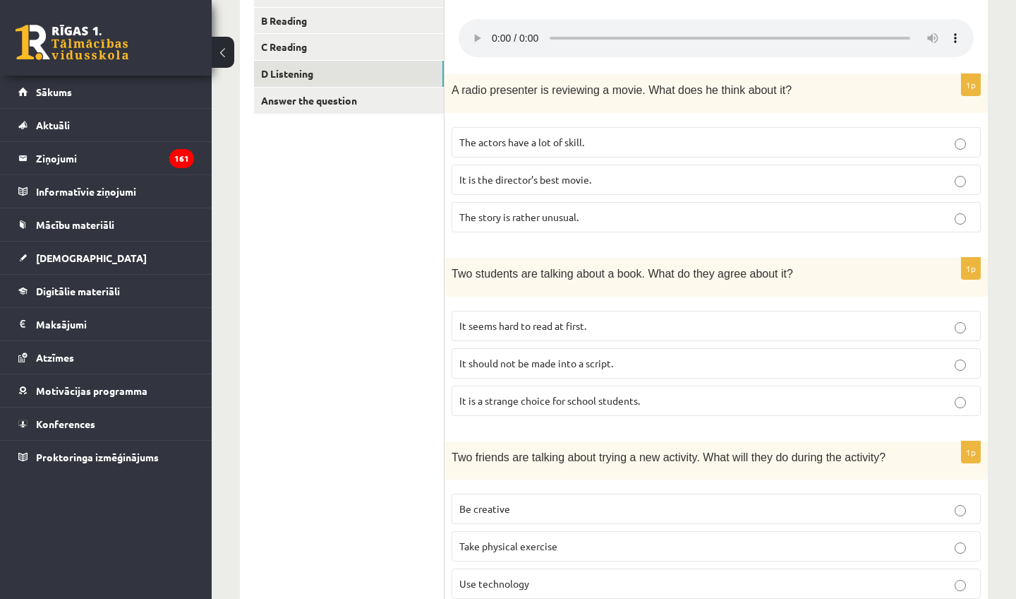
click at [743, 32] on audio at bounding box center [716, 38] width 515 height 38
click at [511, 35] on audio at bounding box center [716, 38] width 515 height 38
click at [765, 33] on audio at bounding box center [716, 38] width 515 height 38
click at [502, 30] on audio at bounding box center [716, 38] width 515 height 38
click at [499, 31] on audio at bounding box center [716, 38] width 515 height 38
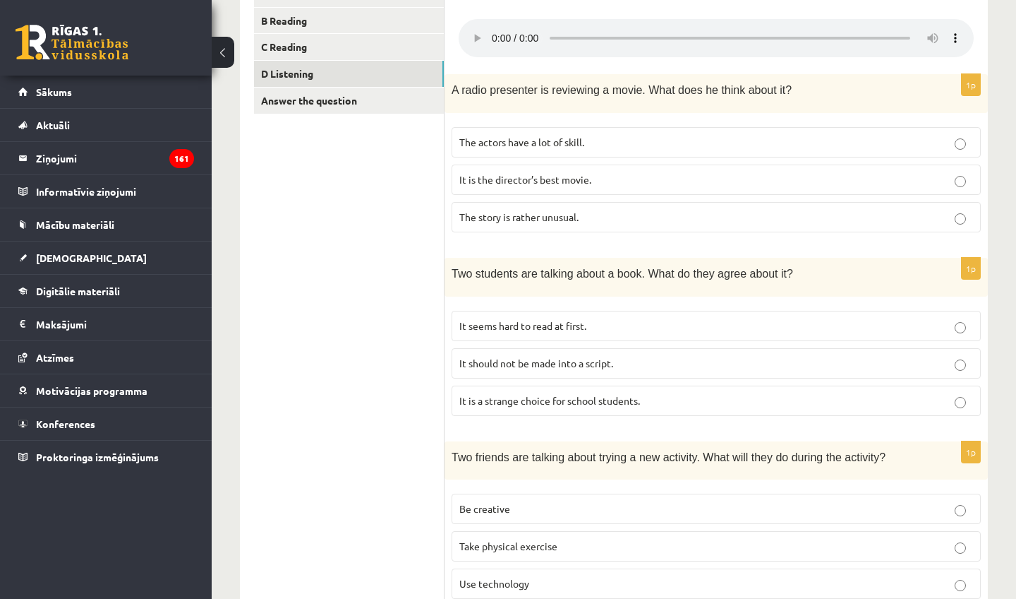
click at [493, 30] on audio at bounding box center [716, 38] width 515 height 38
click at [723, 311] on label "It seems hard to read at first." at bounding box center [716, 326] width 529 height 30
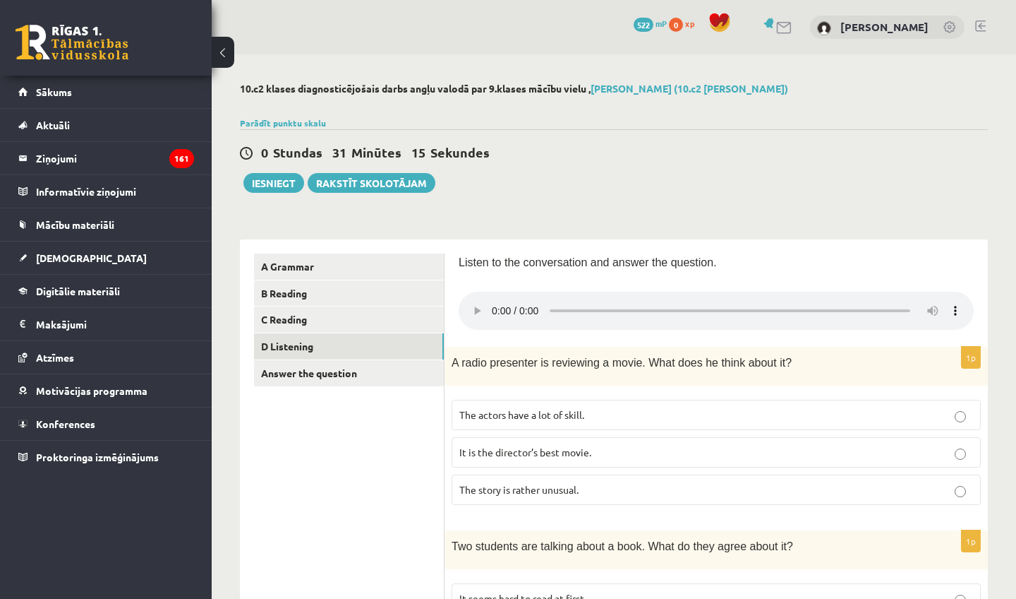
scroll to position [0, 0]
click at [324, 374] on link "Answer the question" at bounding box center [349, 373] width 190 height 26
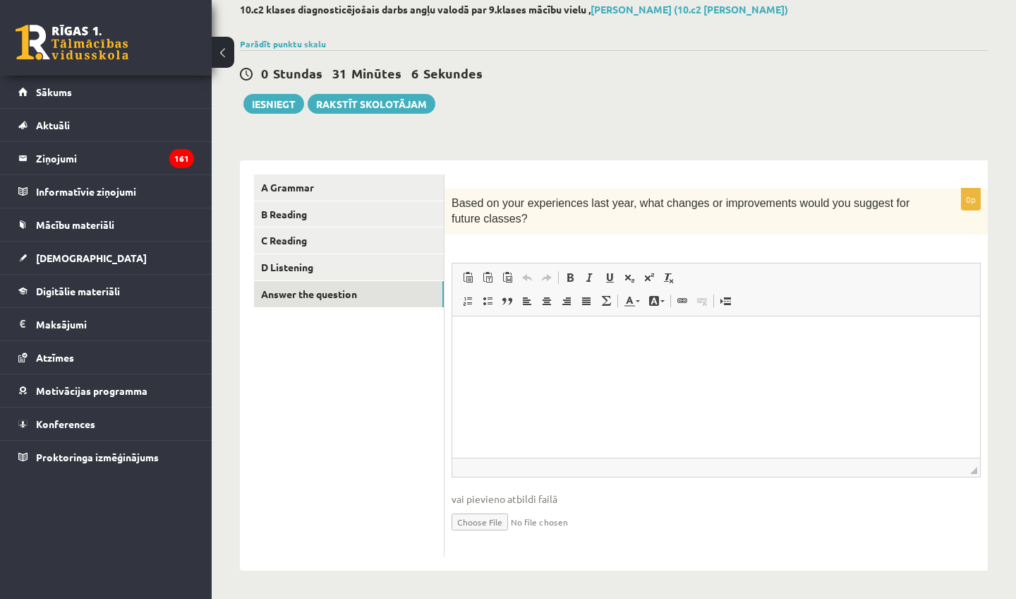
scroll to position [78, 0]
click at [500, 351] on html at bounding box center [716, 337] width 528 height 43
click at [313, 244] on link "C Reading" at bounding box center [349, 241] width 190 height 26
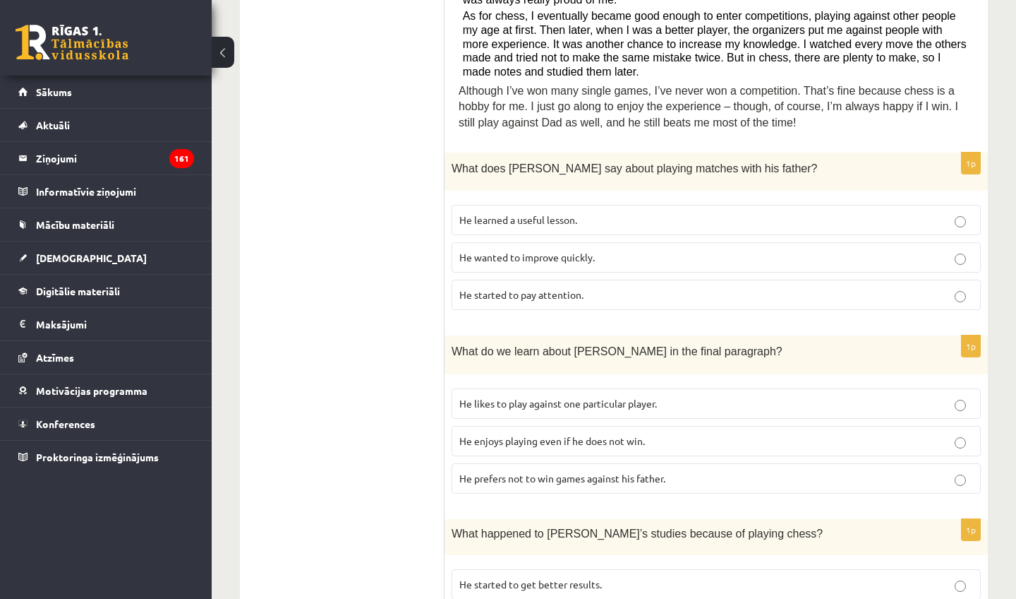
scroll to position [584, 0]
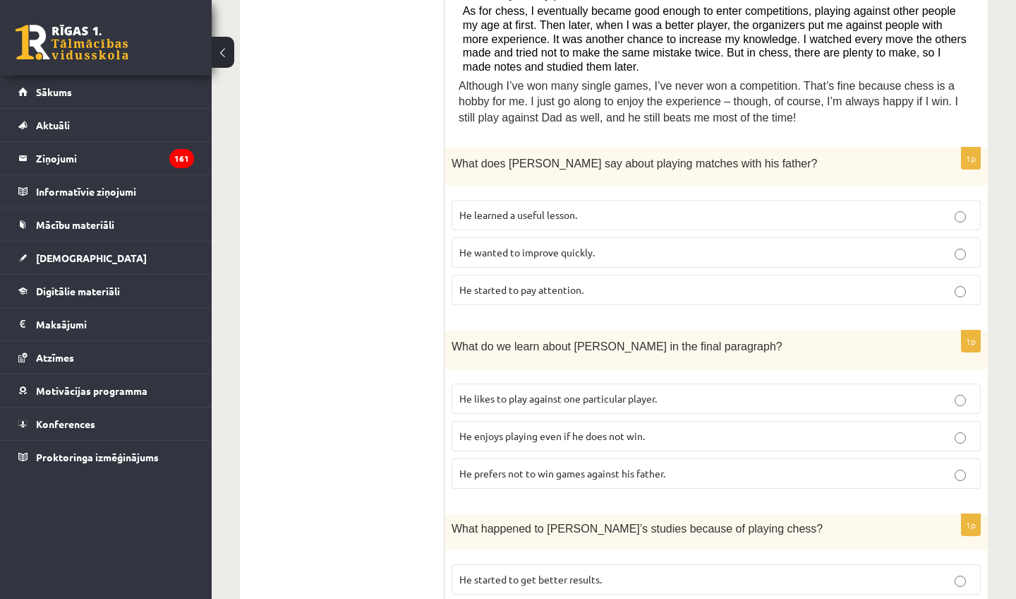
click at [614, 208] on p "He learned a useful lesson." at bounding box center [717, 215] width 514 height 15
click at [696, 428] on p "He enjoys playing even if he does not win." at bounding box center [717, 435] width 514 height 15
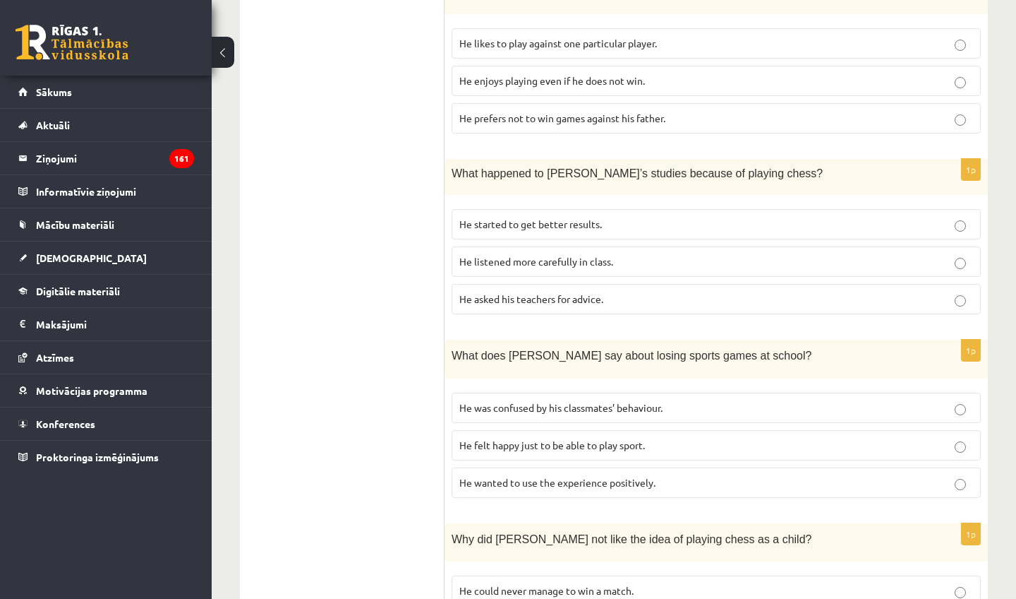
scroll to position [940, 0]
click at [663, 216] on p "He started to get better results." at bounding box center [717, 223] width 514 height 15
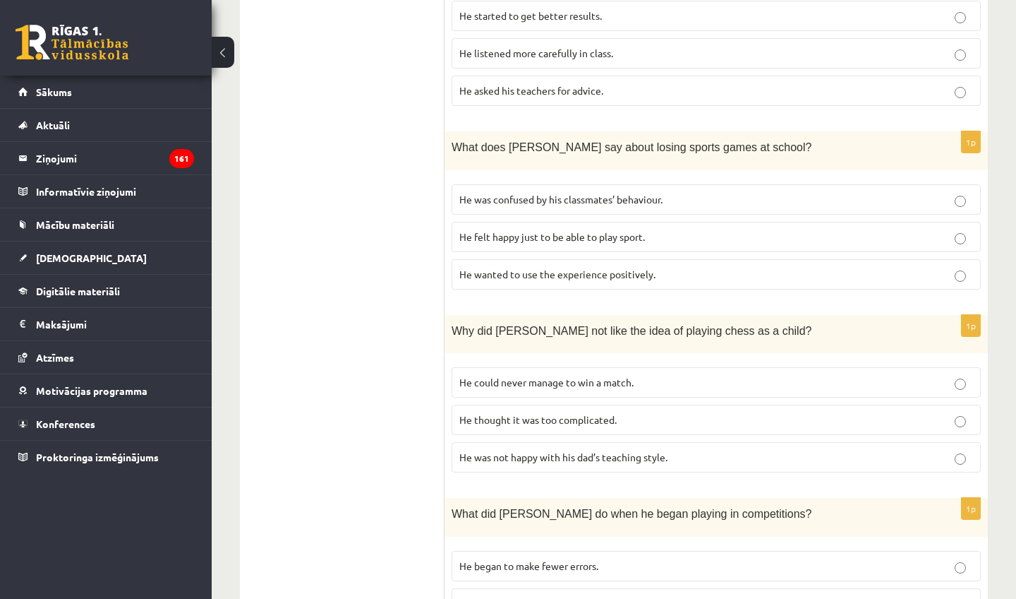
scroll to position [1160, 0]
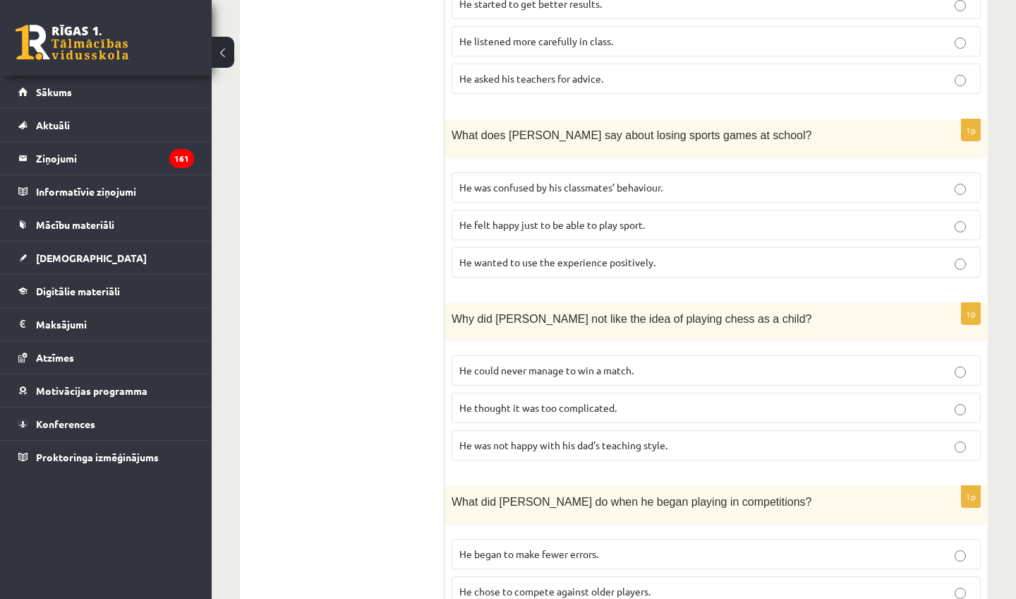
click at [657, 255] on p "He wanted to use the experience positively." at bounding box center [717, 262] width 514 height 15
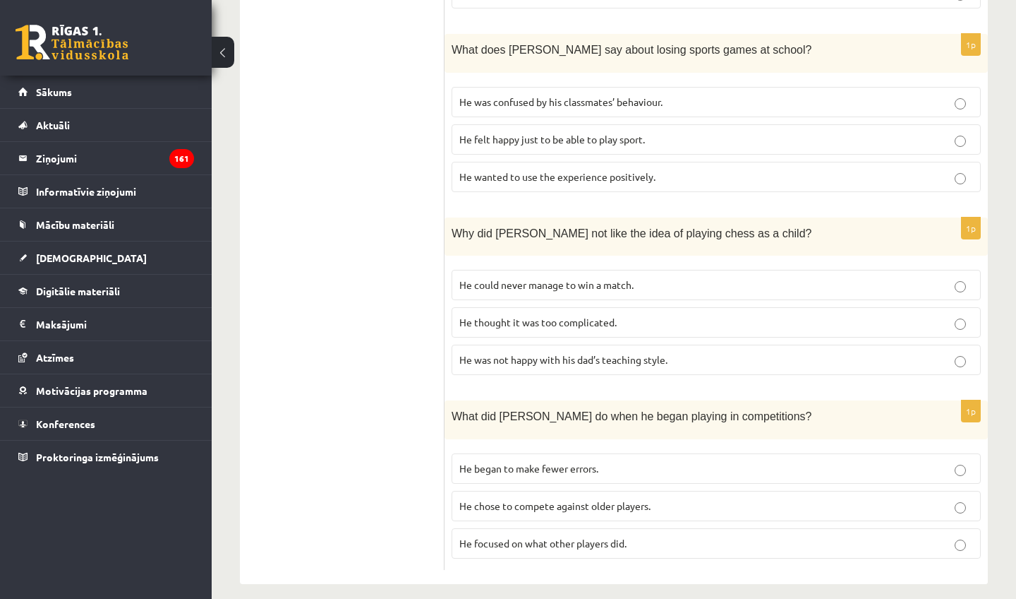
scroll to position [1244, 0]
click at [643, 316] on p "He thought it was too complicated." at bounding box center [717, 323] width 514 height 15
click at [647, 527] on p "He focused on what other players did." at bounding box center [717, 544] width 514 height 15
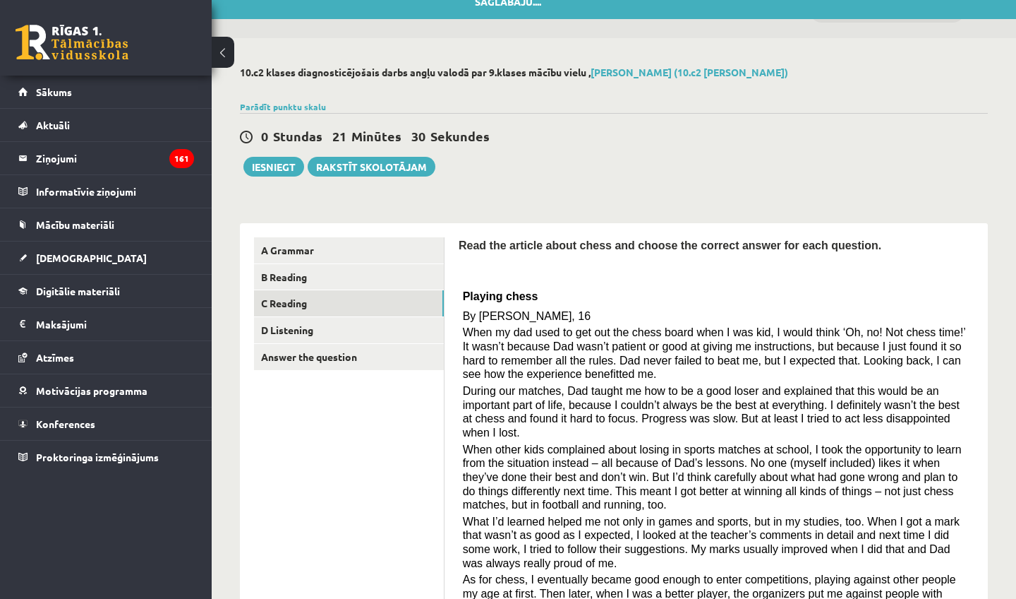
scroll to position [20, 0]
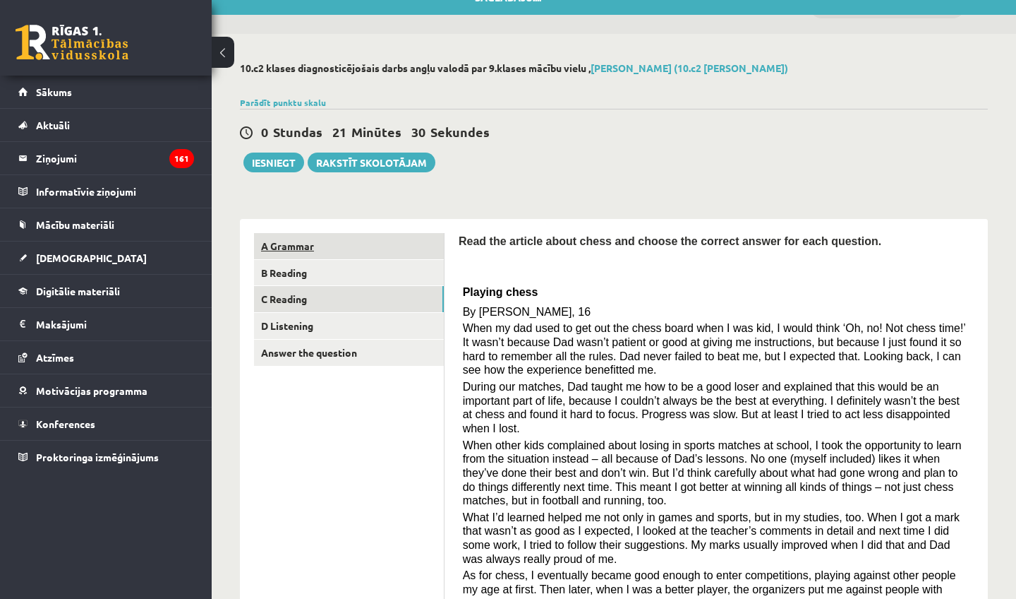
click at [378, 237] on link "A Grammar" at bounding box center [349, 246] width 190 height 26
click at [361, 246] on link "A Grammar" at bounding box center [349, 246] width 190 height 26
click at [299, 245] on link "A Grammar" at bounding box center [349, 246] width 190 height 26
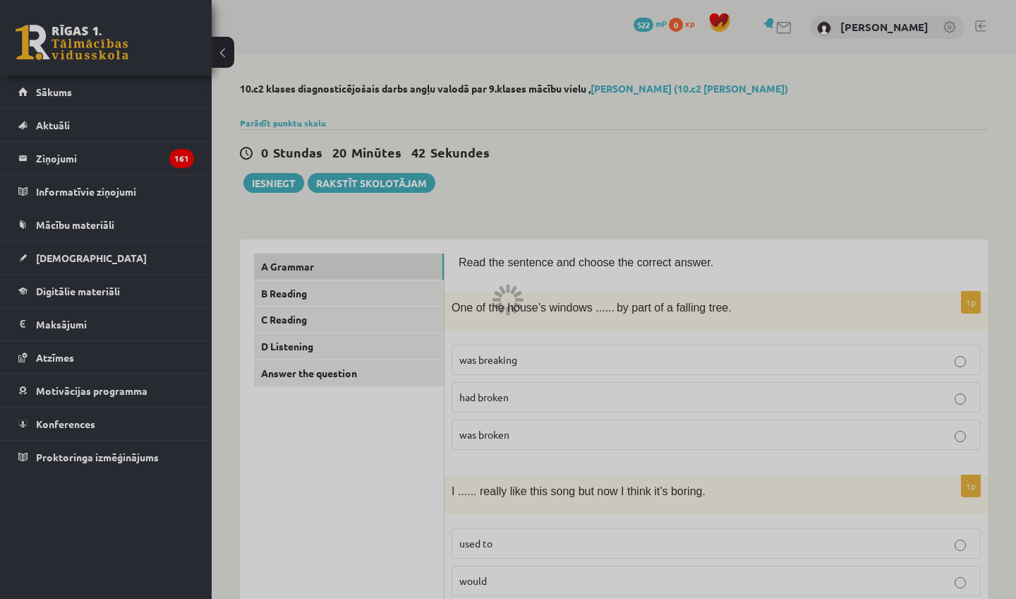
scroll to position [0, 0]
click at [299, 294] on div at bounding box center [508, 299] width 1016 height 599
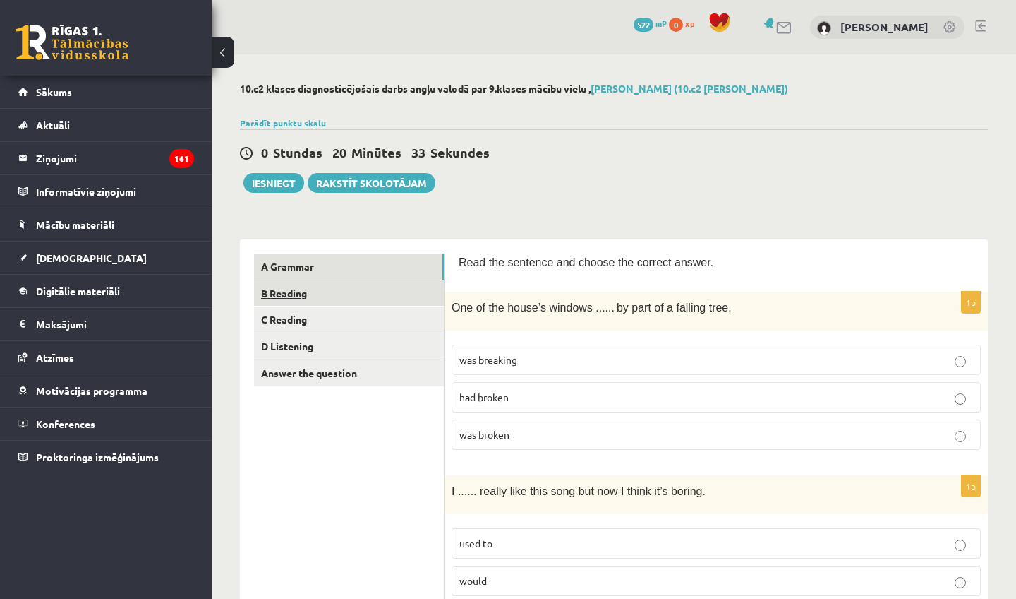
click at [318, 292] on link "B Reading" at bounding box center [349, 293] width 190 height 26
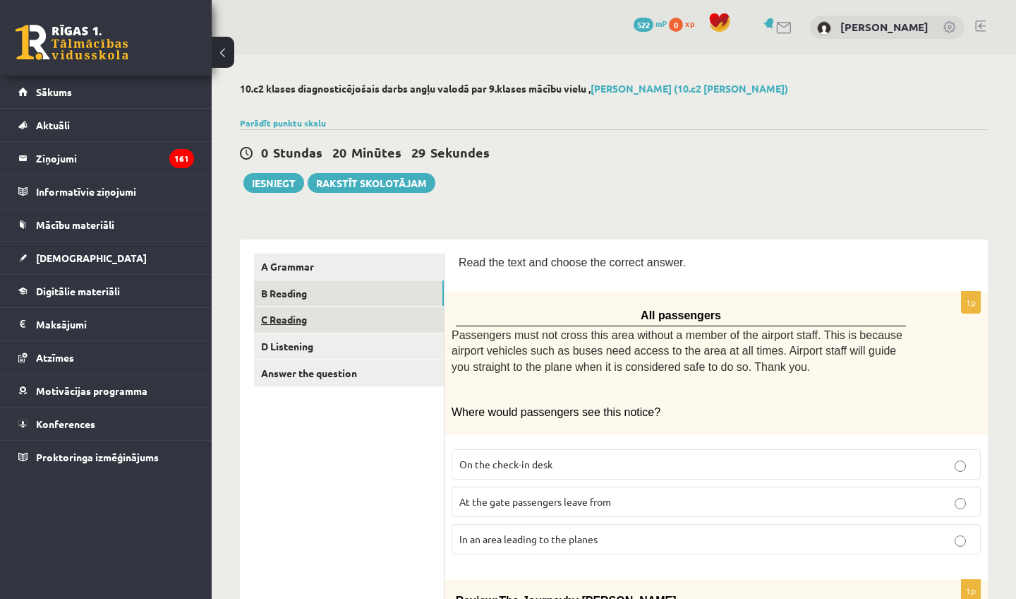
click at [319, 316] on link "C Reading" at bounding box center [349, 319] width 190 height 26
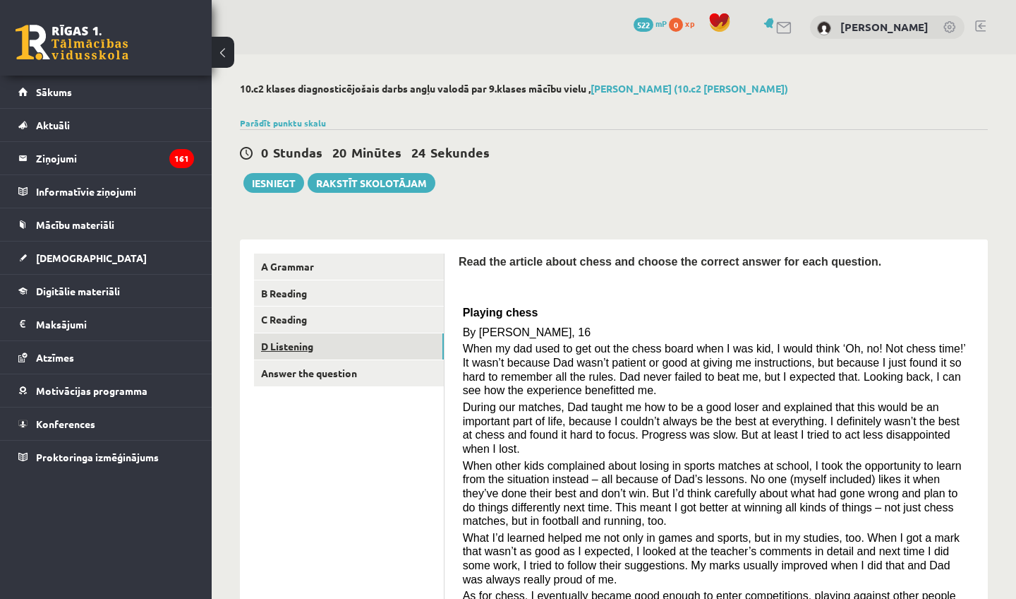
click at [320, 341] on link "D Listening" at bounding box center [349, 346] width 190 height 26
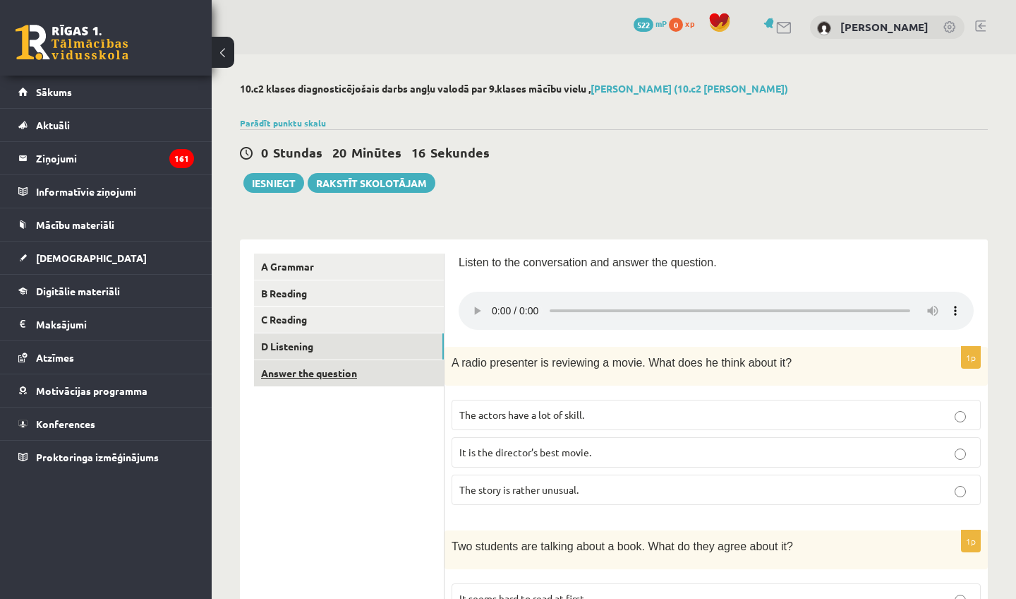
click at [335, 368] on link "Answer the question" at bounding box center [349, 373] width 190 height 26
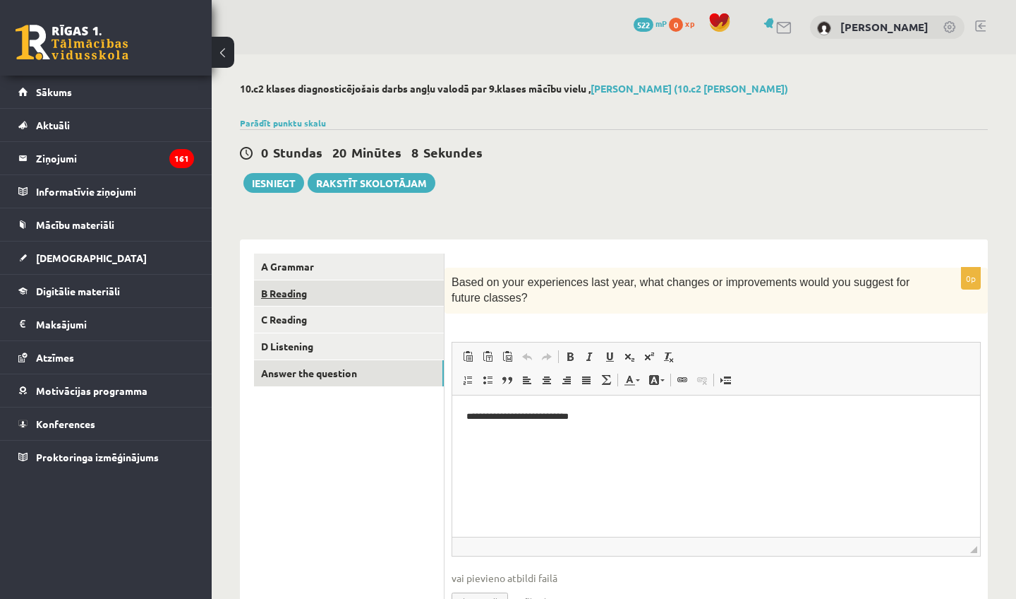
click at [303, 288] on link "B Reading" at bounding box center [349, 293] width 190 height 26
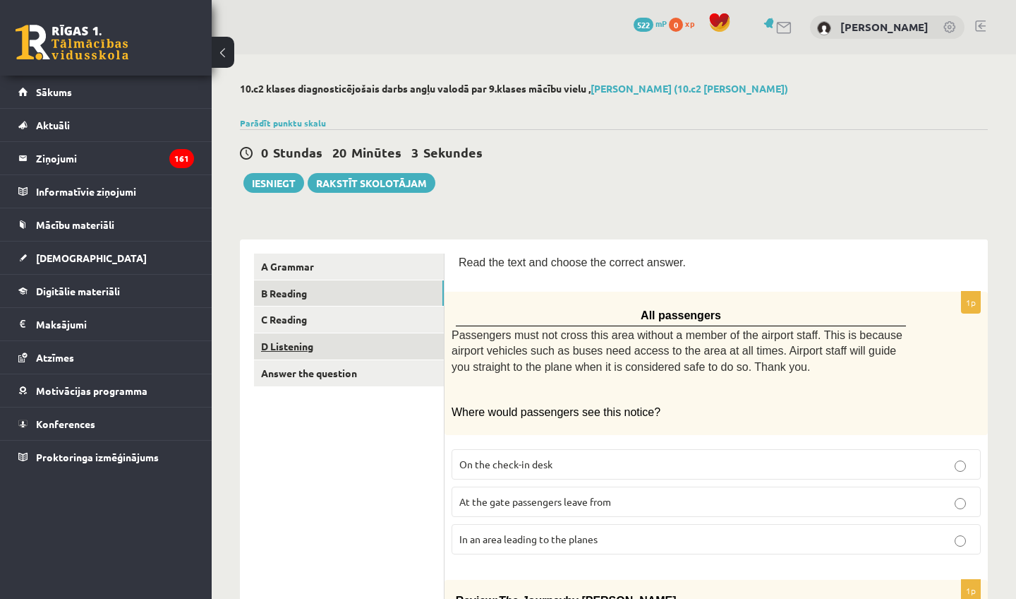
click at [287, 337] on link "D Listening" at bounding box center [349, 346] width 190 height 26
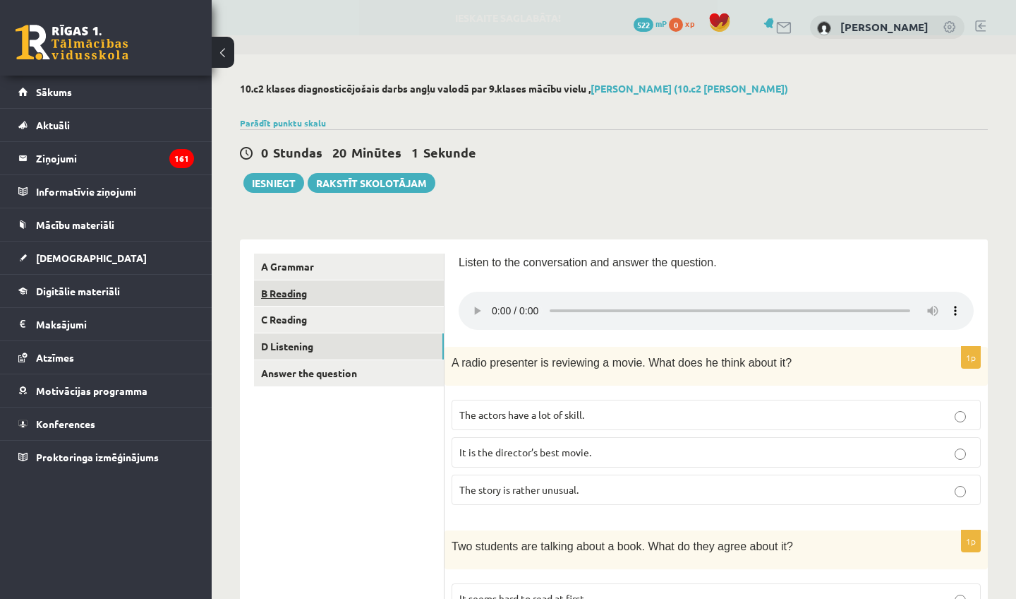
click at [279, 298] on link "B Reading" at bounding box center [349, 293] width 190 height 26
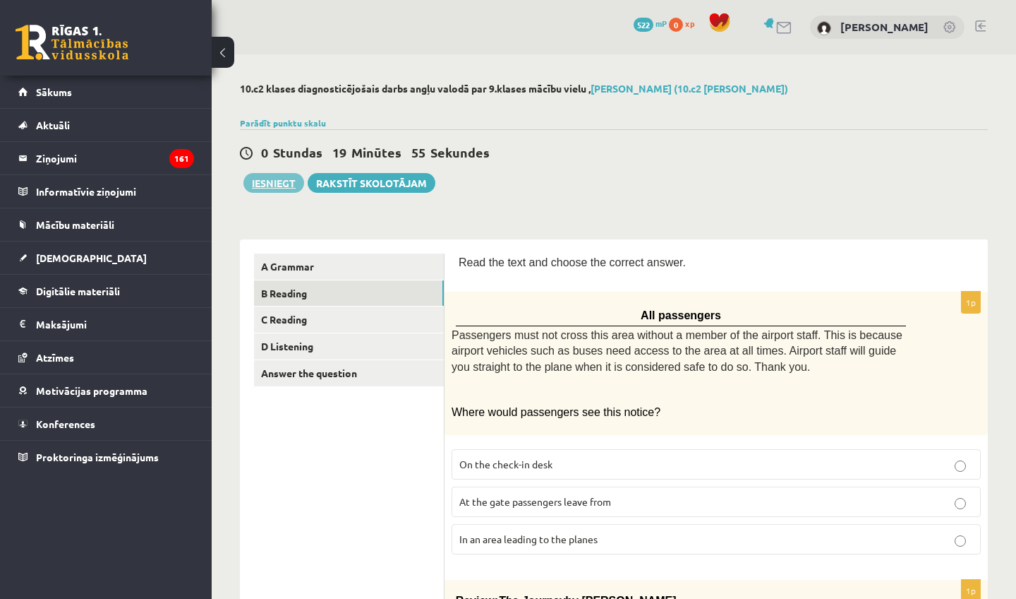
click at [269, 185] on button "Iesniegt" at bounding box center [274, 183] width 61 height 20
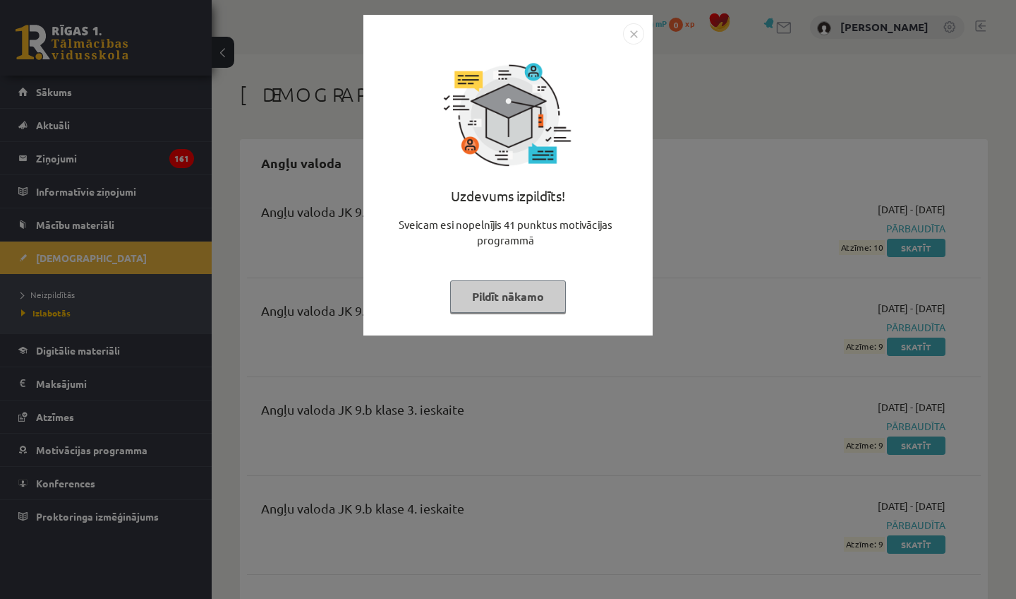
click at [635, 35] on img "Close" at bounding box center [633, 33] width 21 height 21
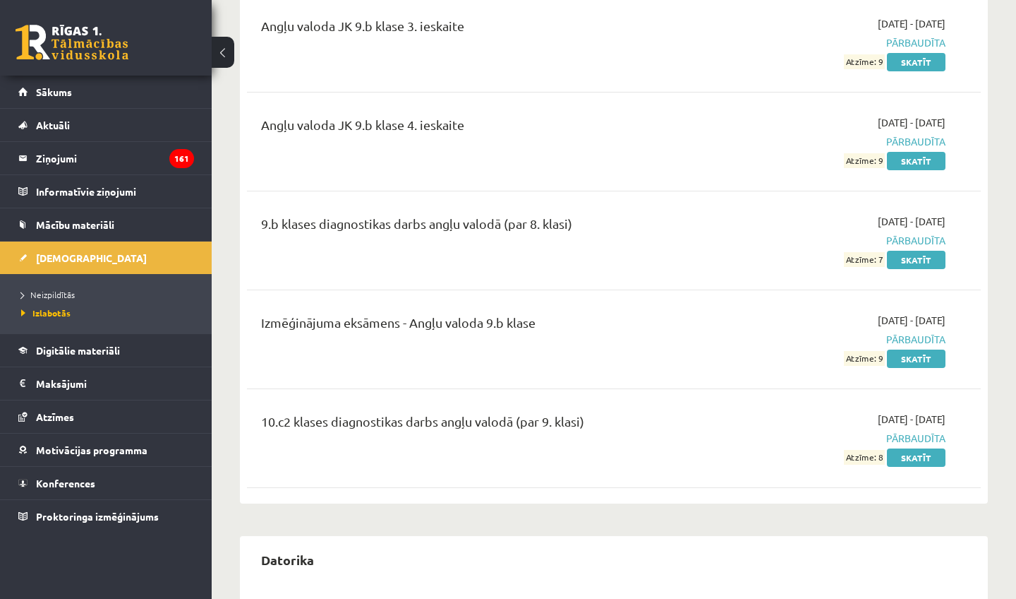
scroll to position [388, 0]
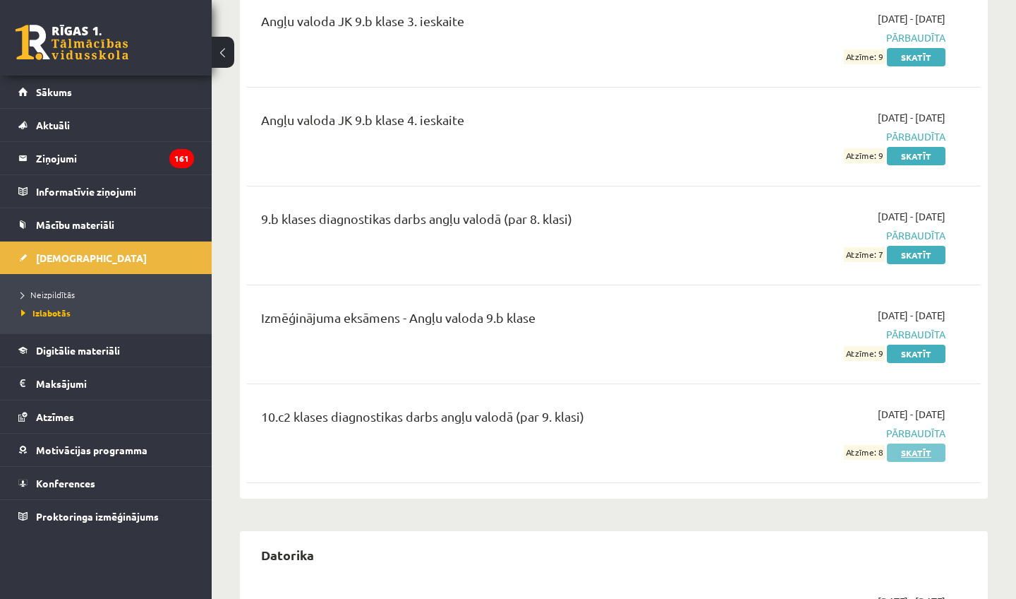
click at [913, 454] on link "Skatīt" at bounding box center [916, 452] width 59 height 18
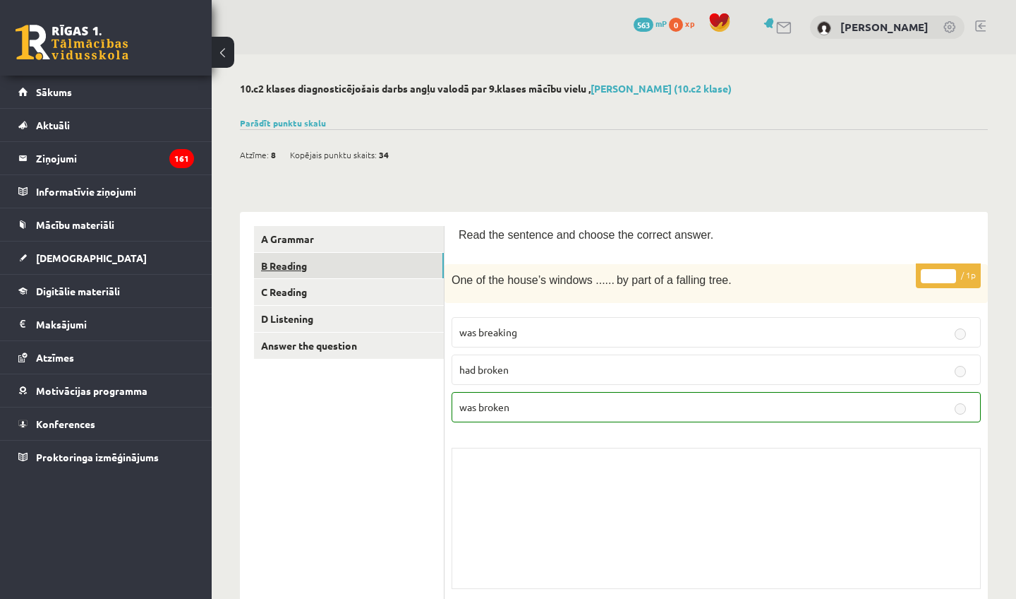
click at [340, 265] on link "B Reading" at bounding box center [349, 266] width 190 height 26
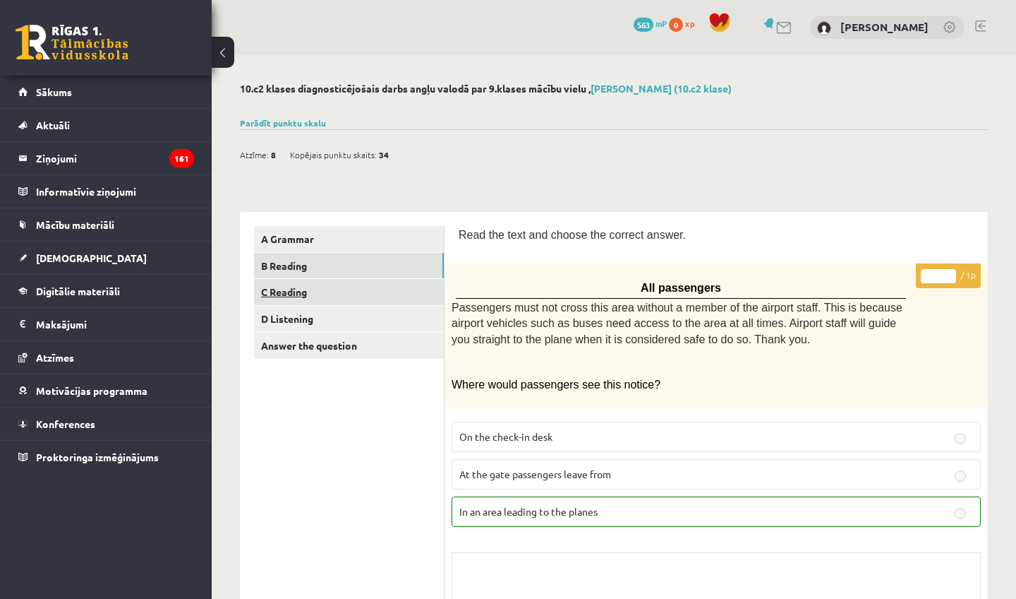
click at [356, 280] on link "C Reading" at bounding box center [349, 292] width 190 height 26
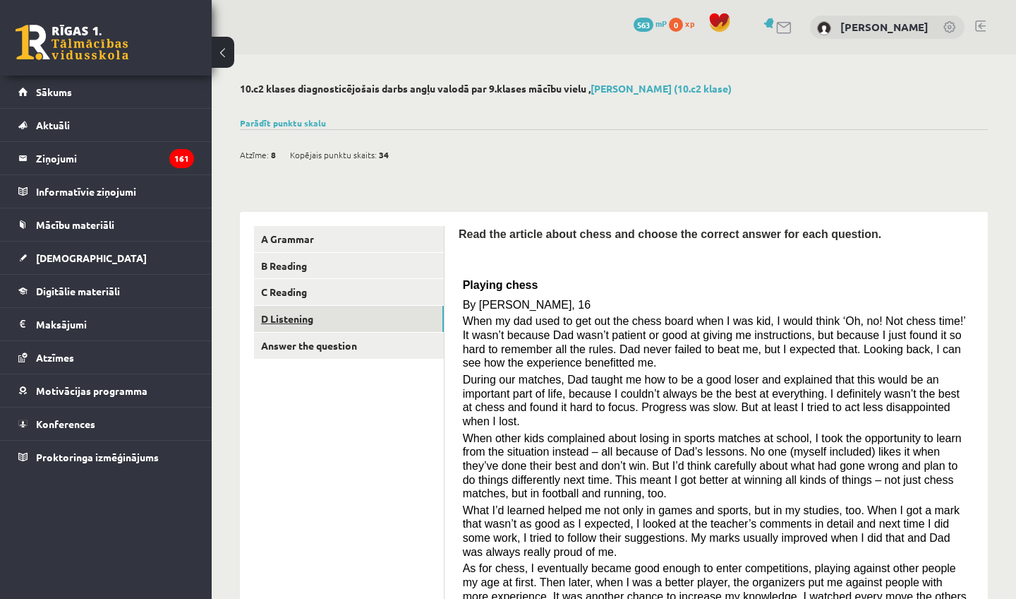
click at [332, 316] on link "D Listening" at bounding box center [349, 319] width 190 height 26
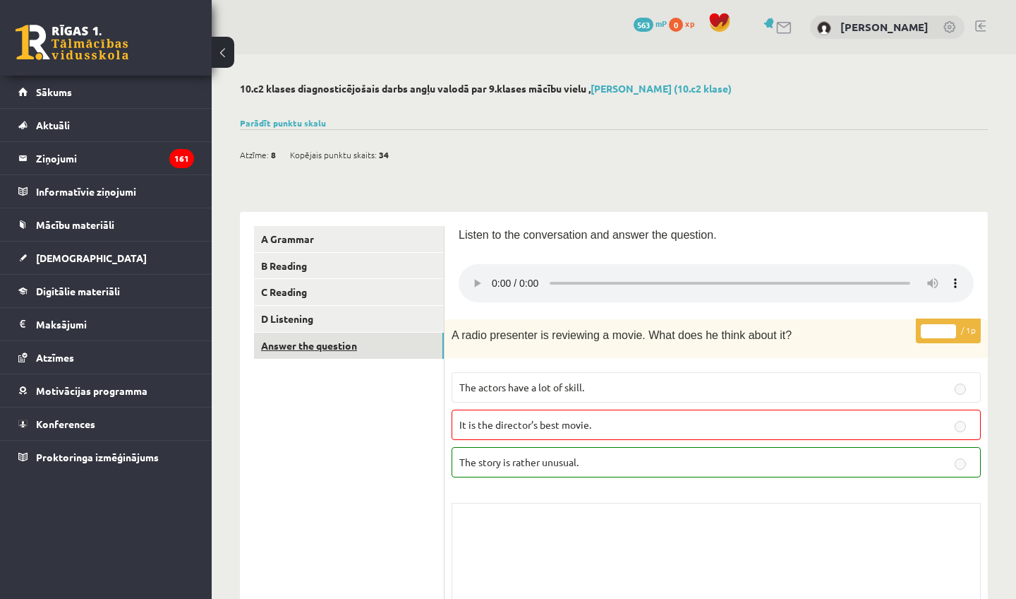
click at [292, 346] on link "Answer the question" at bounding box center [349, 345] width 190 height 26
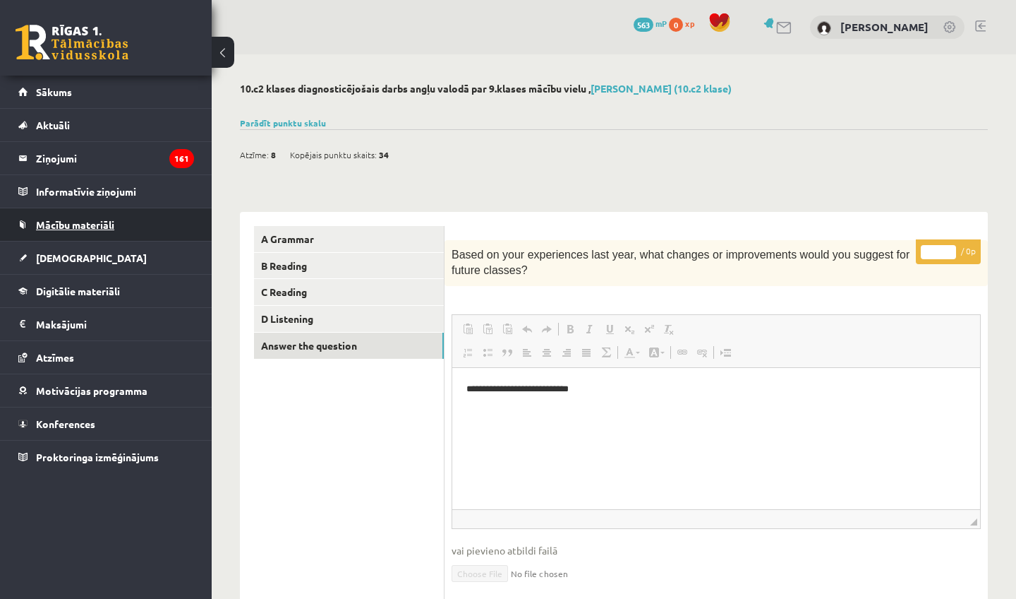
click at [49, 231] on link "Mācību materiāli" at bounding box center [106, 224] width 176 height 32
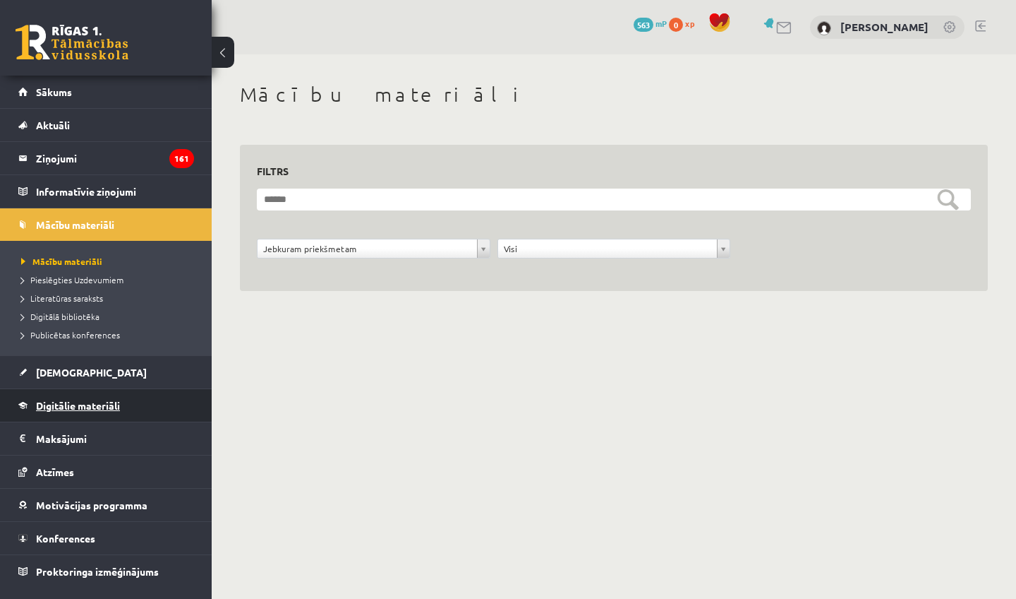
click at [47, 410] on span "Digitālie materiāli" at bounding box center [78, 405] width 84 height 13
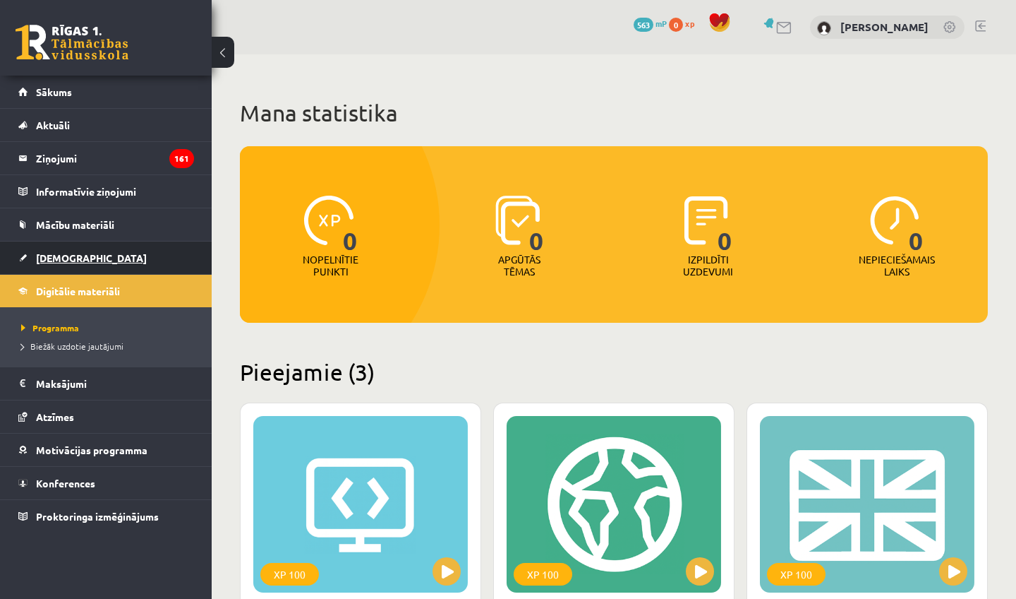
click at [48, 258] on span "[DEMOGRAPHIC_DATA]" at bounding box center [91, 257] width 111 height 13
